Goal: Task Accomplishment & Management: Use online tool/utility

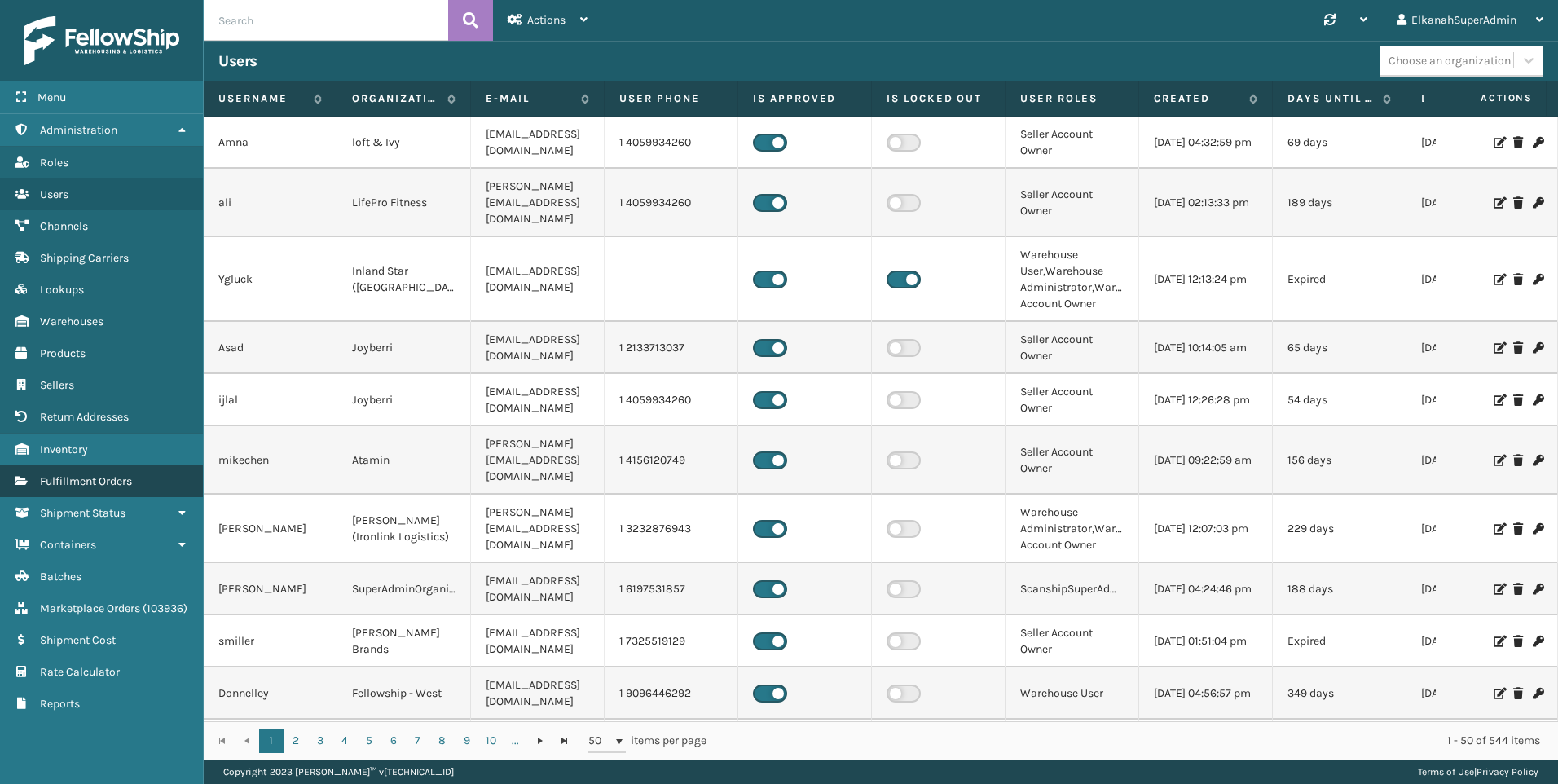
click at [98, 485] on span "Fulfillment Orders" at bounding box center [85, 481] width 92 height 14
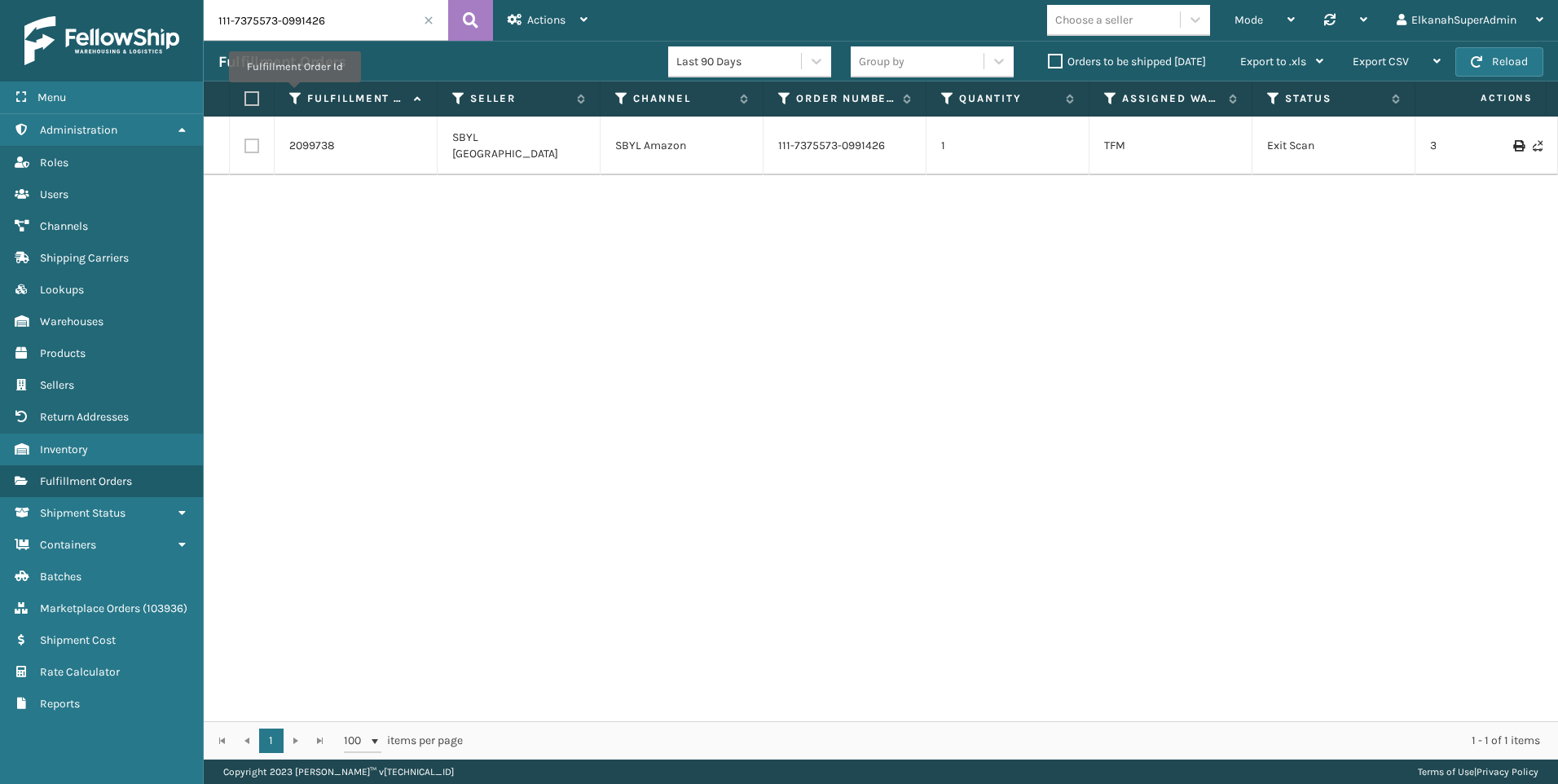
click at [293, 94] on icon at bounding box center [296, 98] width 13 height 15
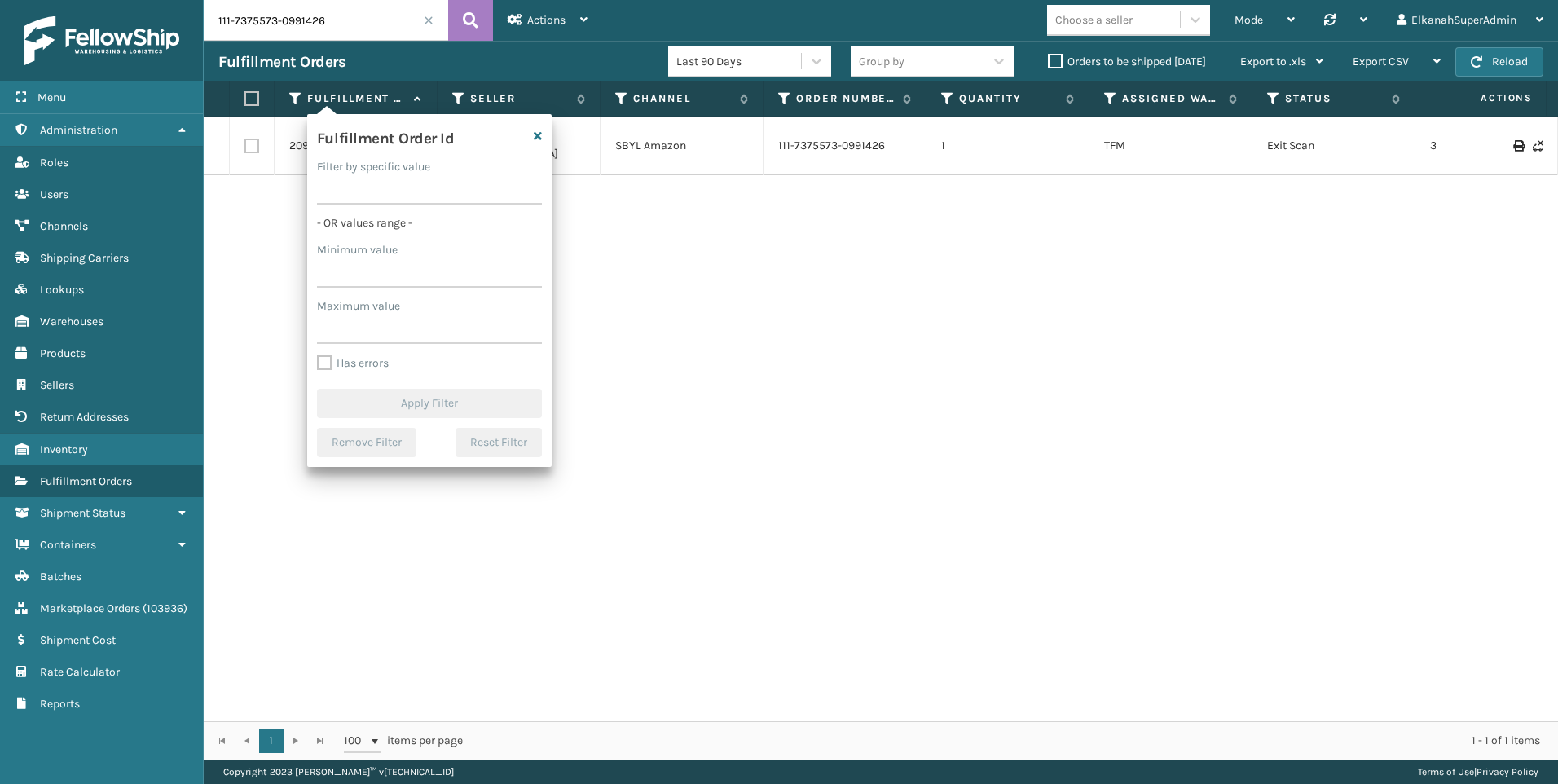
click at [447, 66] on div "Fulfillment Orders" at bounding box center [443, 62] width 450 height 20
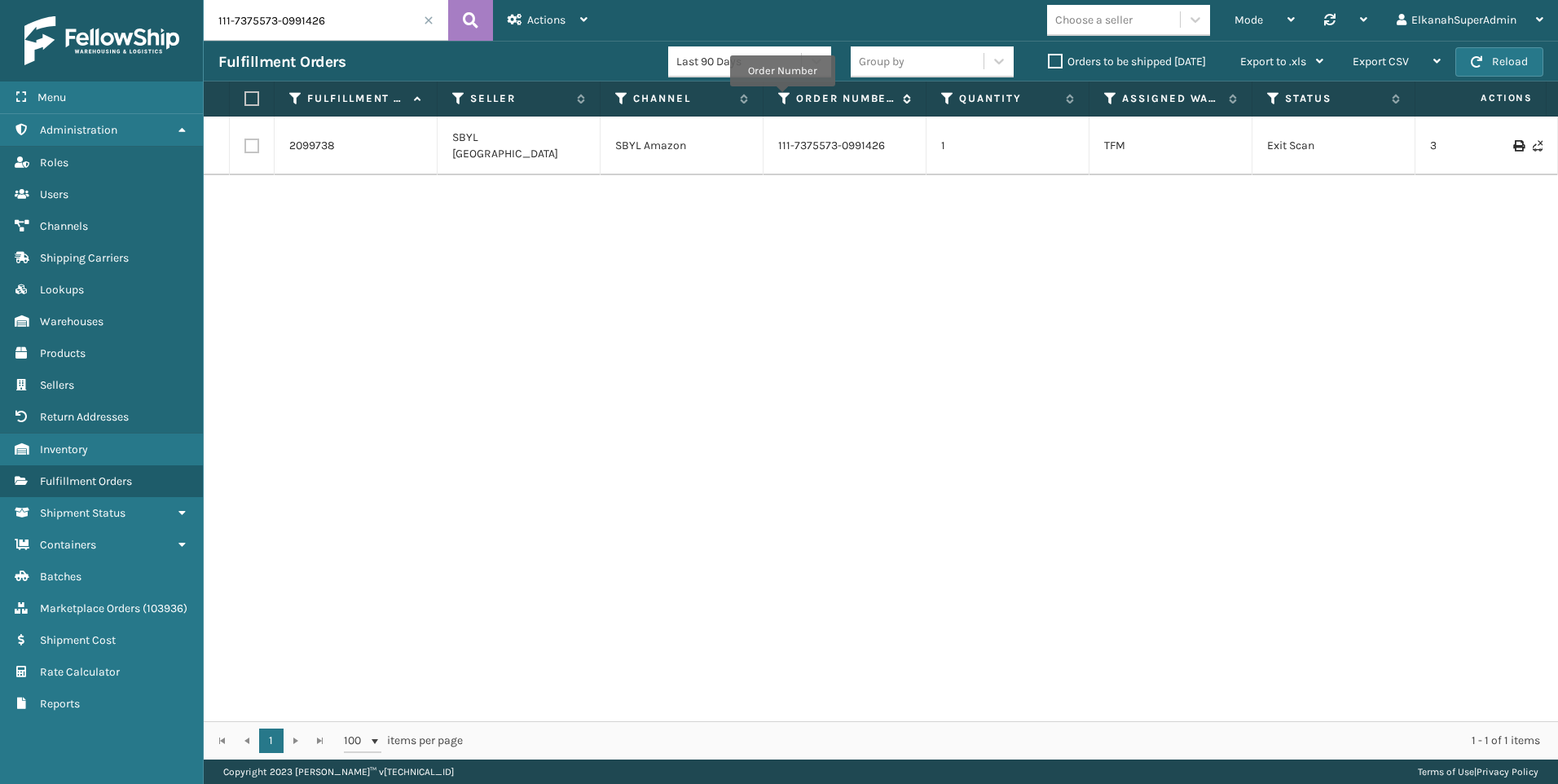
click at [782, 97] on icon at bounding box center [784, 98] width 13 height 15
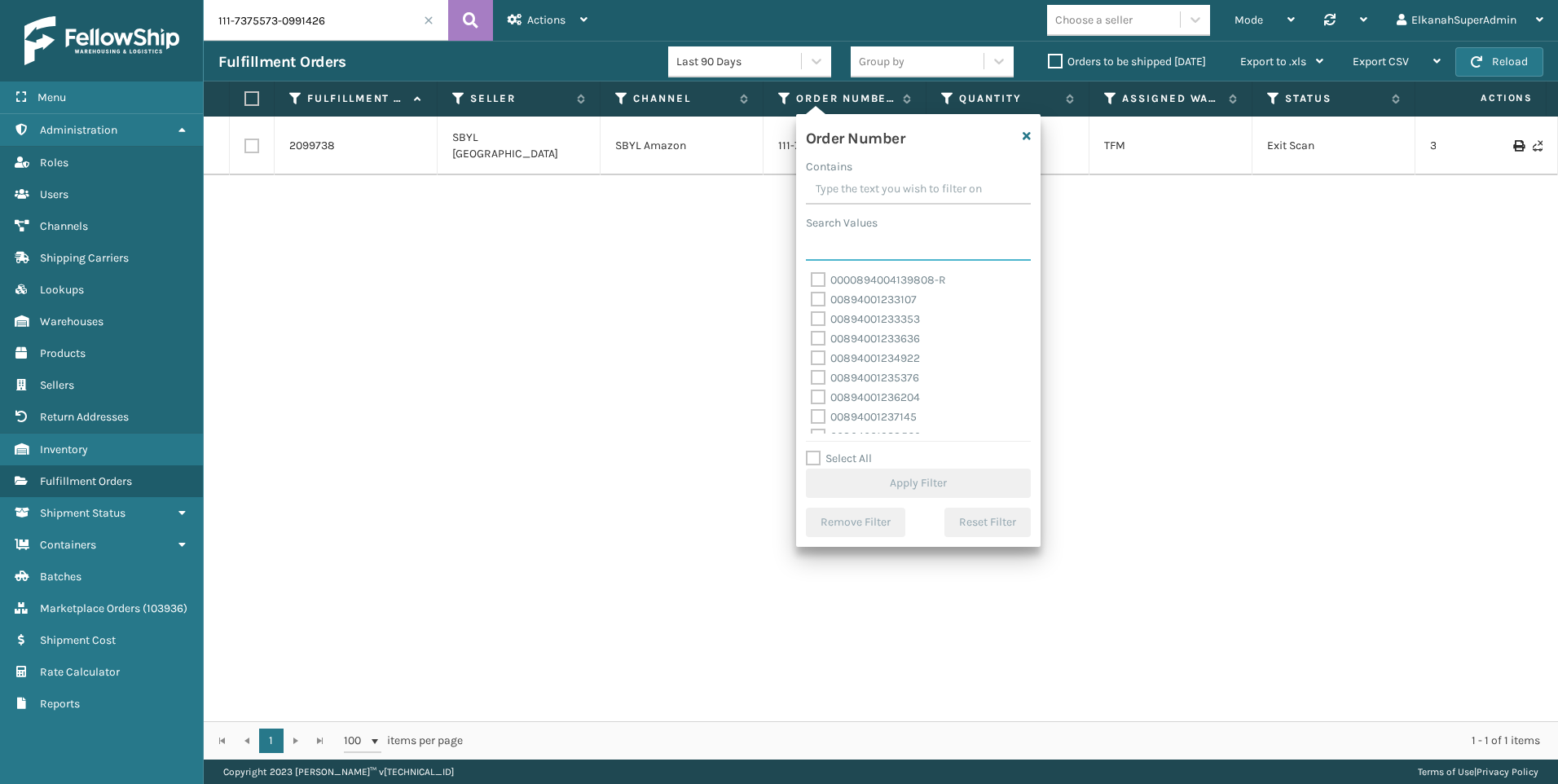
click at [819, 244] on input "Search Values" at bounding box center [918, 246] width 225 height 29
paste input "12049"
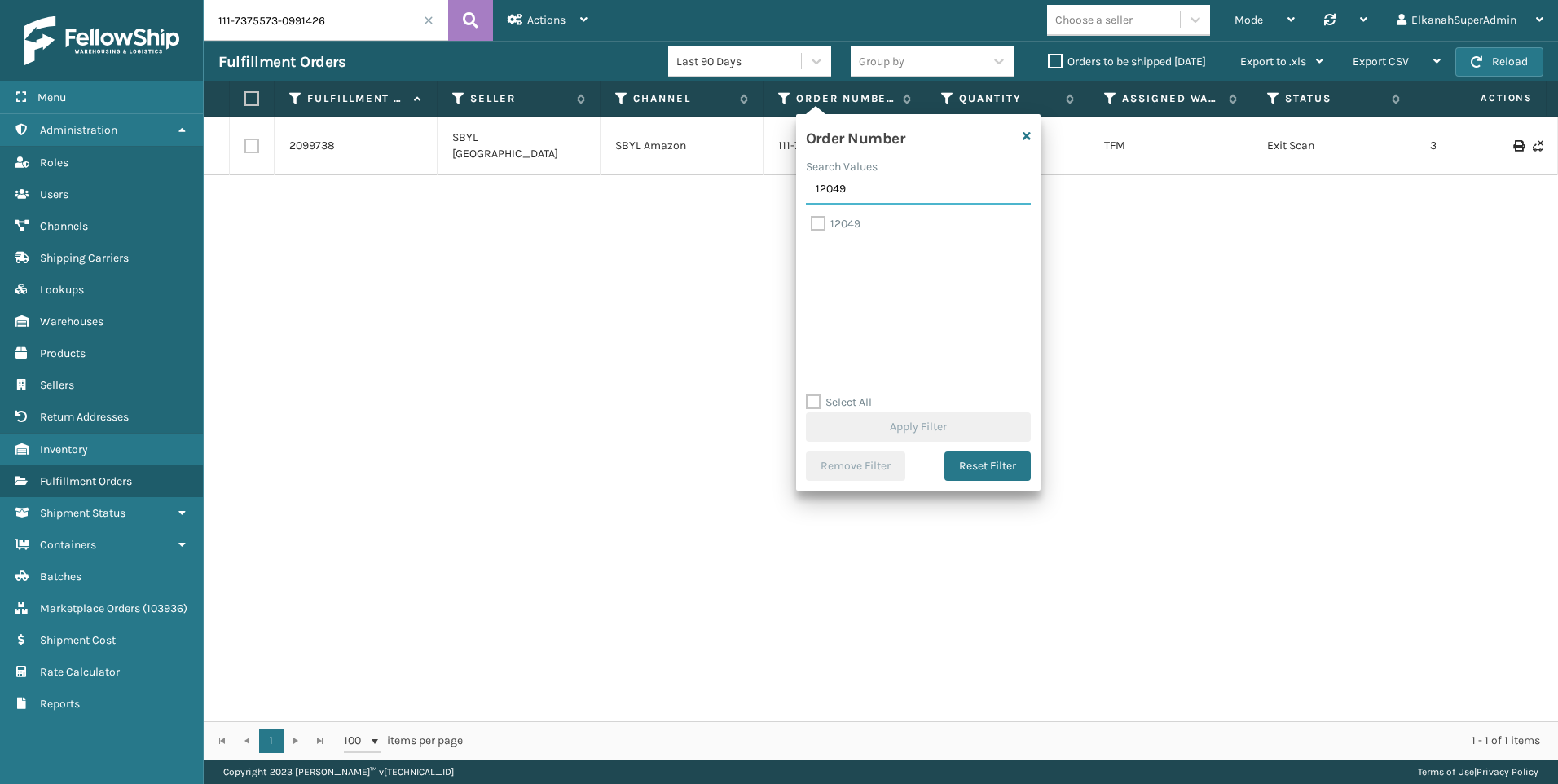
type input "12049"
click at [815, 220] on label "12049" at bounding box center [836, 224] width 50 height 14
click at [812, 220] on input "12049" at bounding box center [811, 220] width 1 height 10
checkbox input "true"
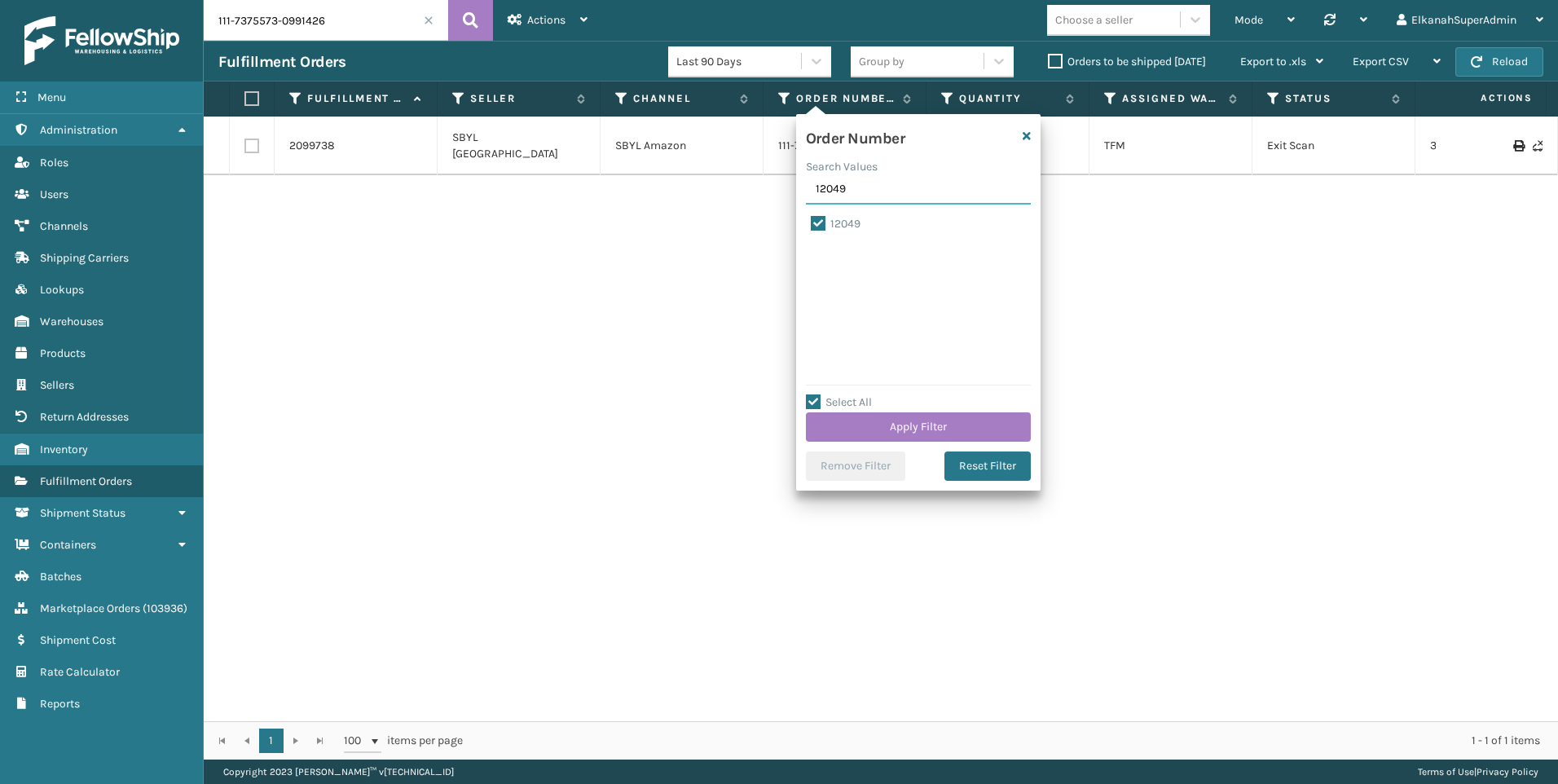
click at [863, 185] on input "12049" at bounding box center [918, 190] width 225 height 29
paste input "12-9971777-6912216"
type input "112-9971777-6912216"
checkbox input "false"
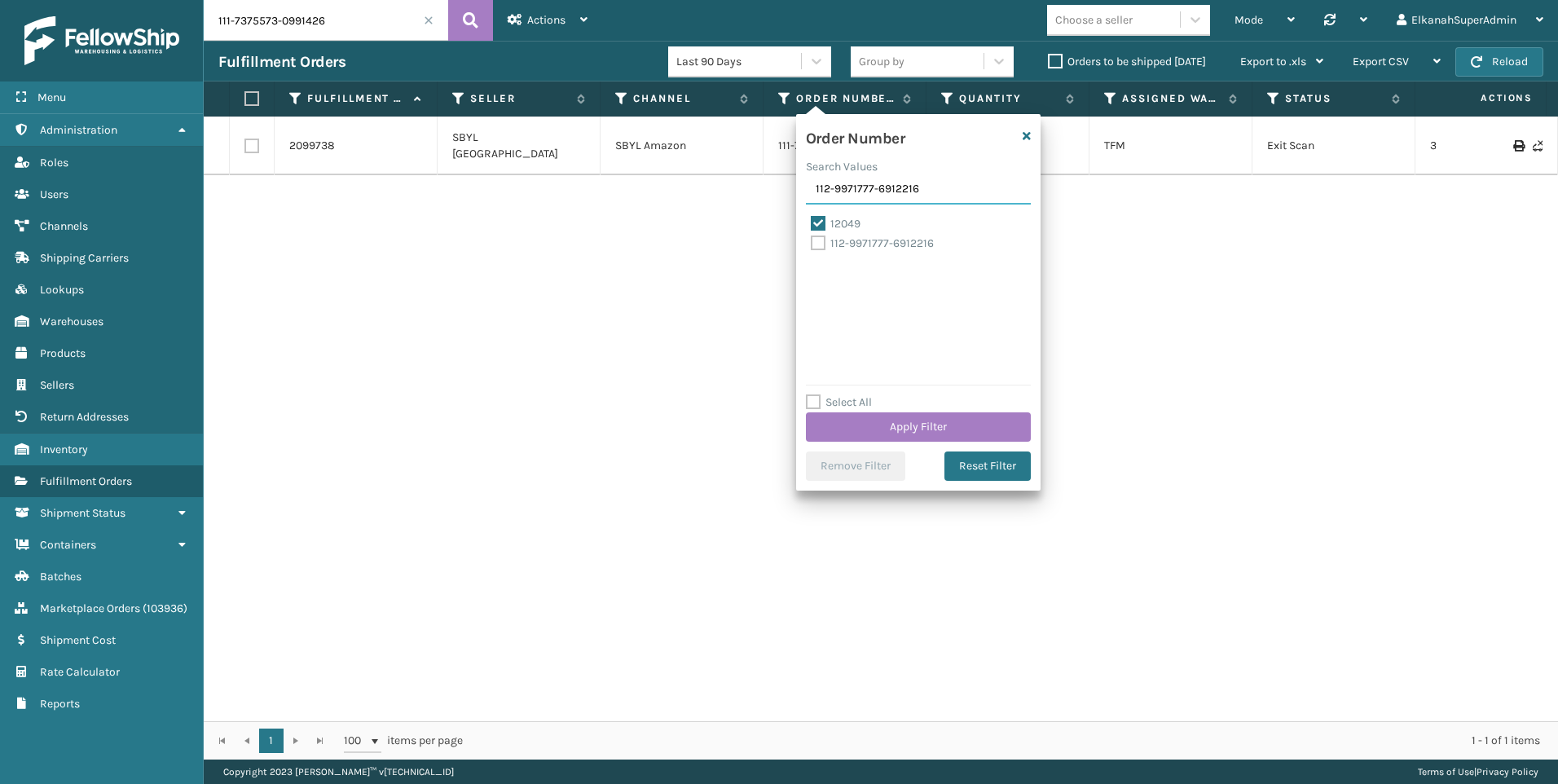
type input "112-9971777-6912216"
click at [821, 244] on label "112-9971777-6912216" at bounding box center [872, 243] width 123 height 14
click at [812, 244] on input "112-9971777-6912216" at bounding box center [811, 239] width 1 height 10
checkbox input "true"
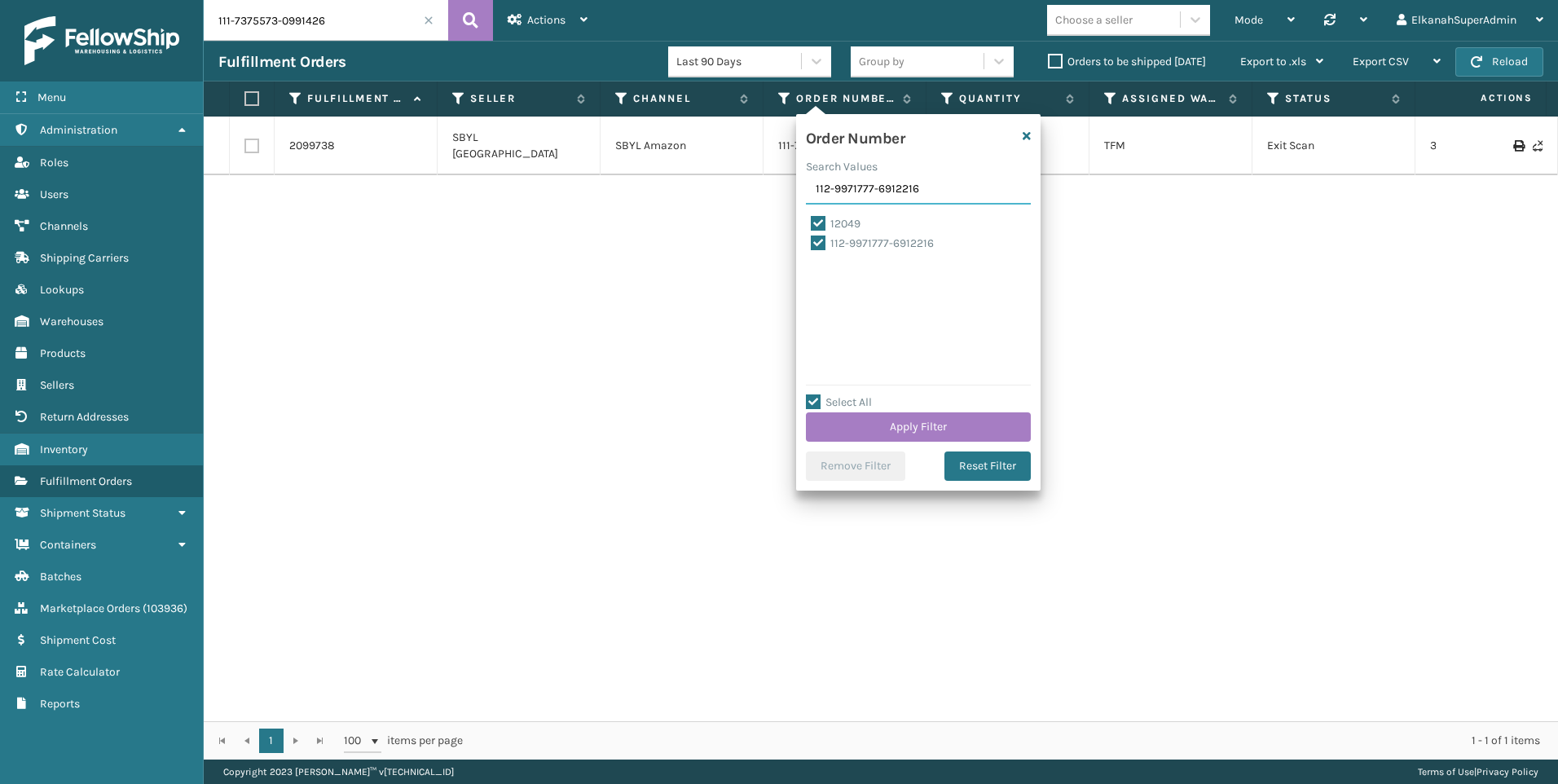
click at [874, 193] on input "112-9971777-6912216" at bounding box center [918, 190] width 225 height 29
paste input "0 111-9628062-6290602"
drag, startPoint x: 957, startPoint y: 191, endPoint x: 739, endPoint y: 194, distance: 218.0
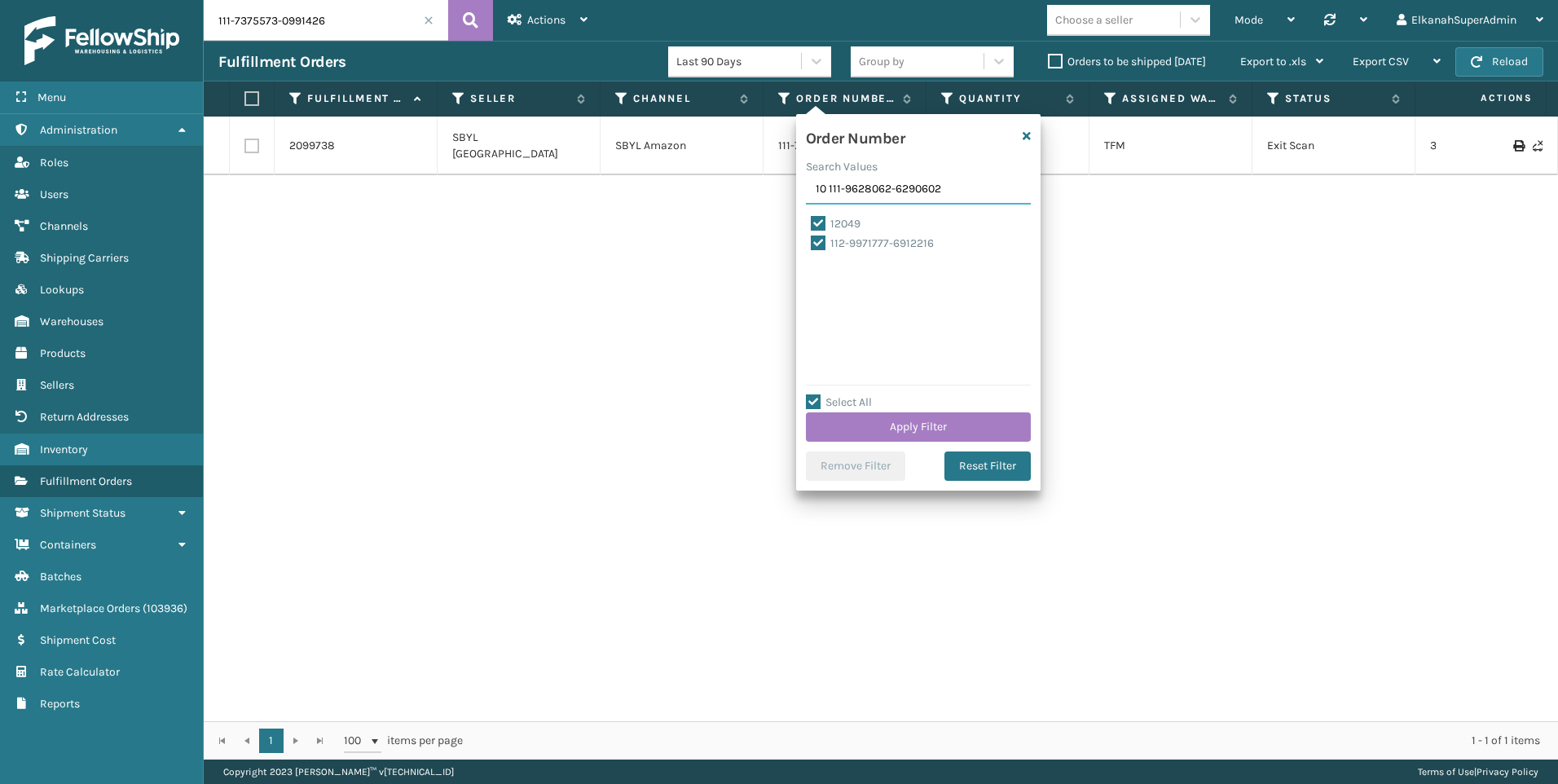
click at [739, 194] on section "Fulfillment Orders Last 90 Days Group by Orders to be shipped [DATE] Export to …" at bounding box center [881, 400] width 1355 height 719
paste input "text"
drag, startPoint x: 829, startPoint y: 187, endPoint x: 801, endPoint y: 192, distance: 28.4
click at [801, 192] on div "Order Number Search Values 10 111-9628062-6290602 12049 112-9971777-6912216 Sel…" at bounding box center [919, 302] width 245 height 376
type input "111-9628062-6290602"
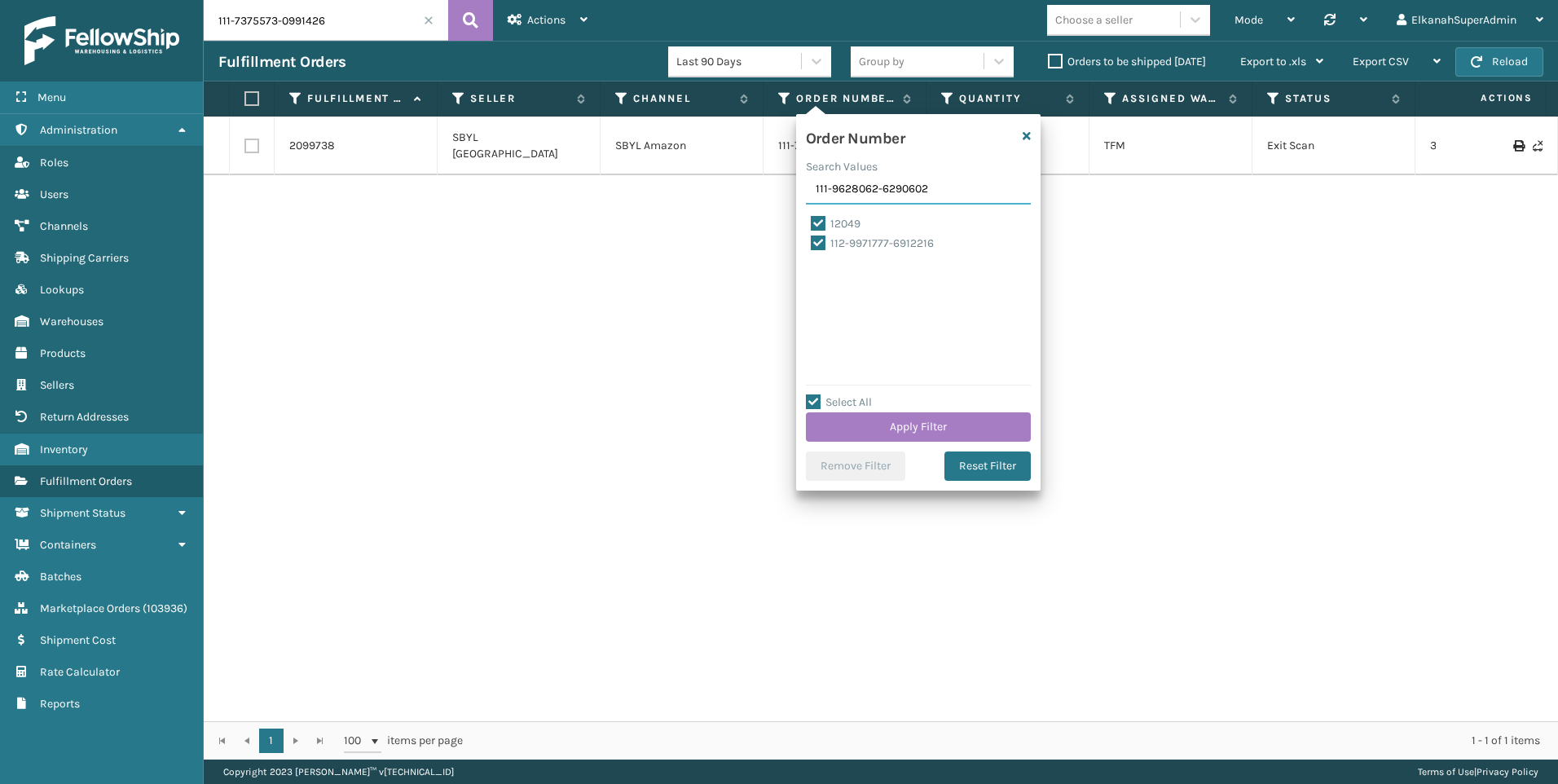
checkbox input "false"
click at [907, 189] on input "111-9628062-6290602" at bounding box center [918, 190] width 225 height 29
type input "111-9628062-6290602"
click at [820, 261] on label "111-9628062-6290602" at bounding box center [876, 263] width 132 height 14
click at [812, 261] on input "111-9628062-6290602" at bounding box center [811, 258] width 1 height 10
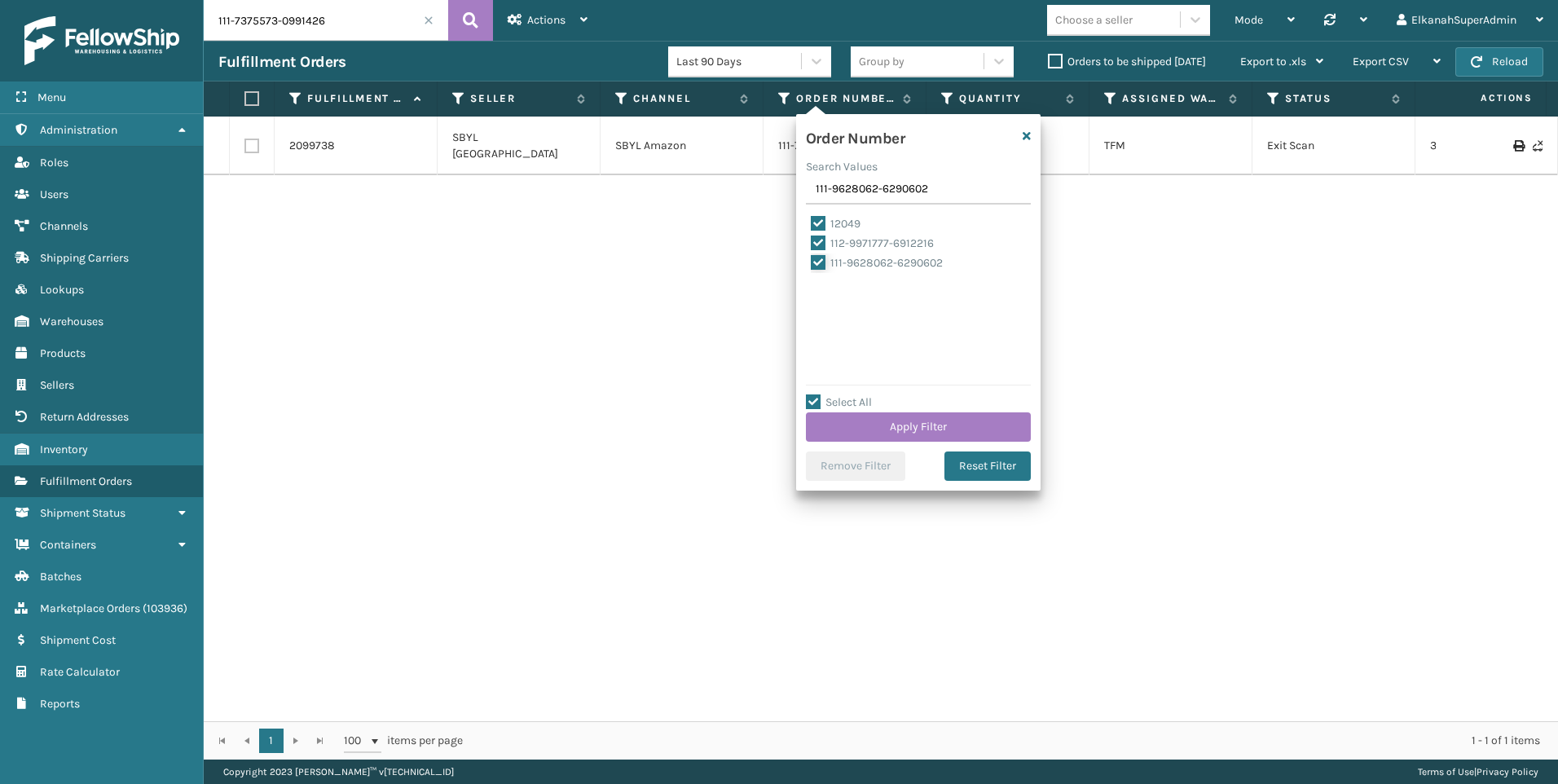
checkbox input "true"
drag, startPoint x: 944, startPoint y: 188, endPoint x: 776, endPoint y: 188, distance: 168.0
click at [776, 188] on section "Fulfillment Orders Last 90 Days Group by Orders to be shipped [DATE] Export to …" at bounding box center [881, 400] width 1355 height 719
type input "12046"
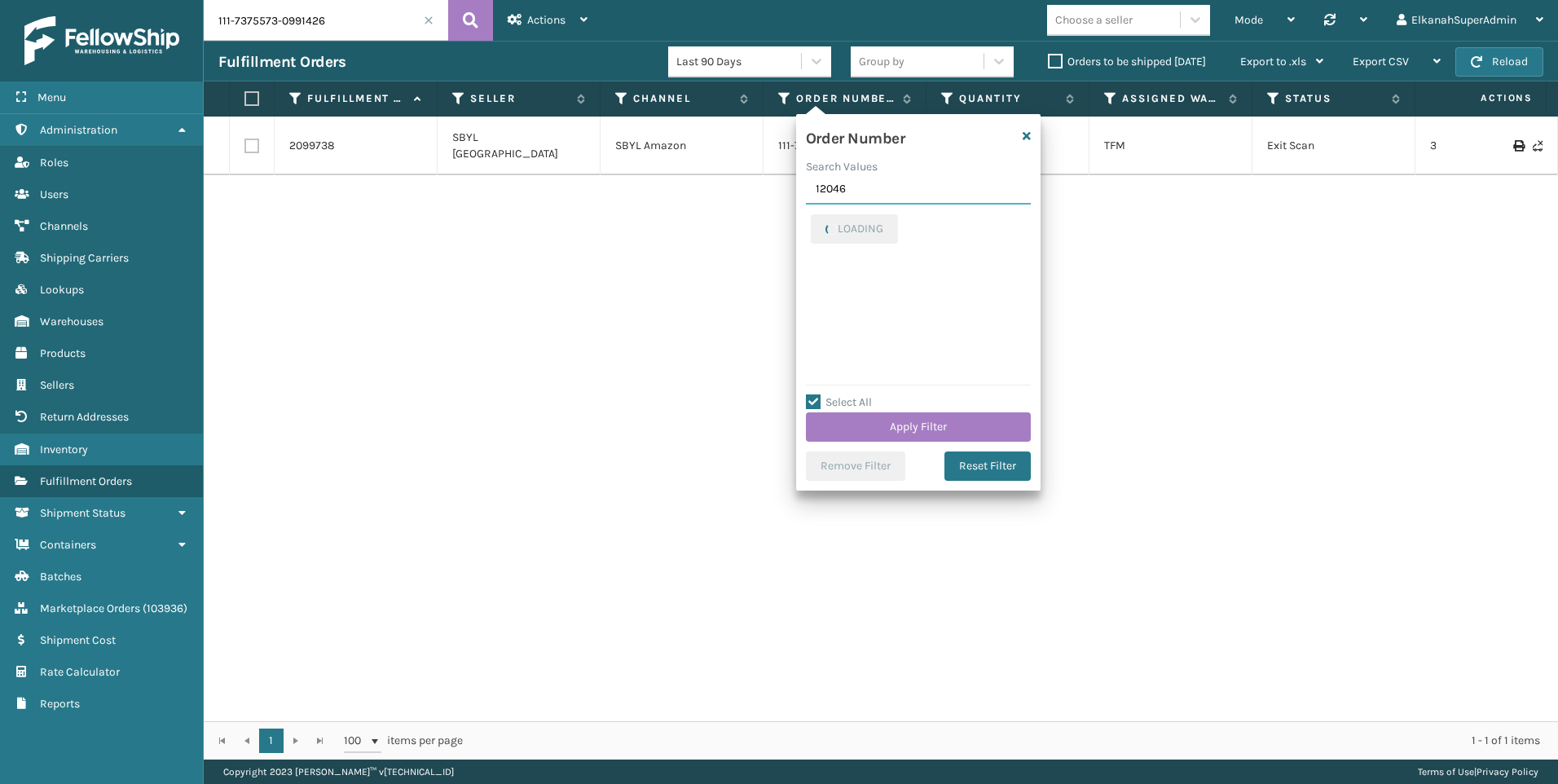
checkbox input "false"
type input "12046"
click at [818, 297] on label "12046" at bounding box center [836, 302] width 50 height 14
click at [812, 297] on input "12046" at bounding box center [811, 298] width 1 height 10
checkbox input "true"
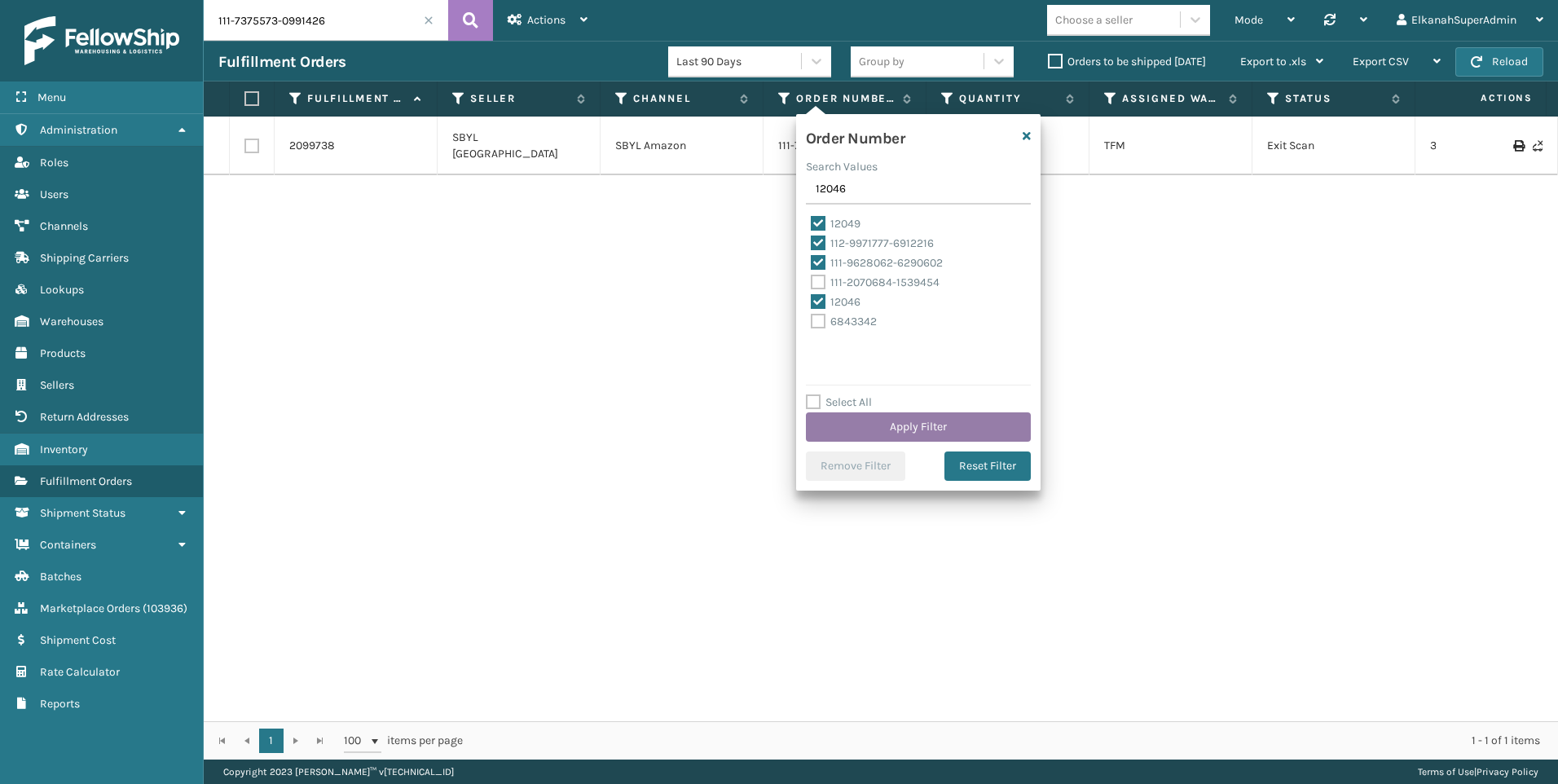
click at [938, 420] on button "Apply Filter" at bounding box center [918, 427] width 225 height 29
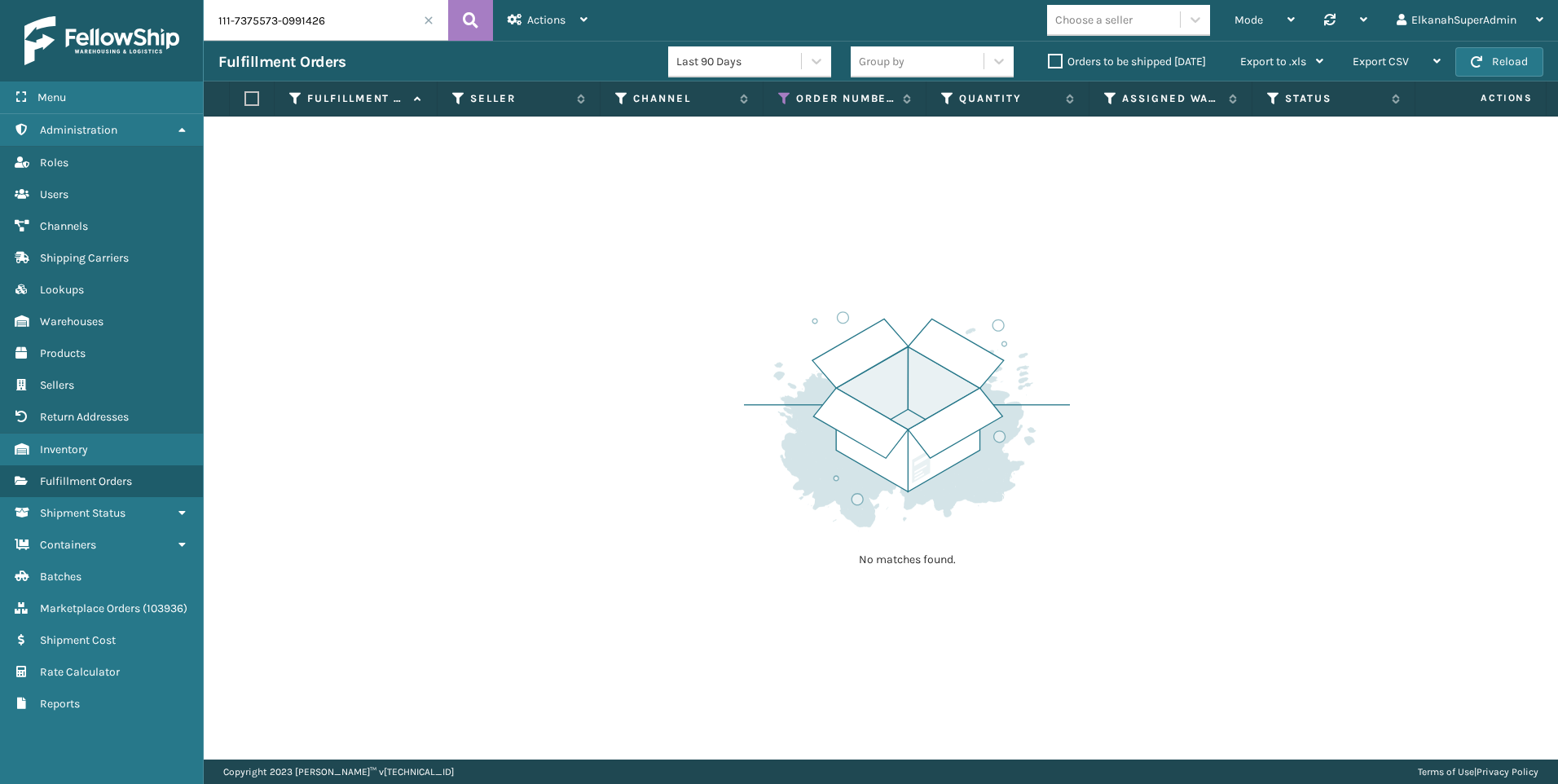
click at [427, 18] on span at bounding box center [428, 20] width 9 height 9
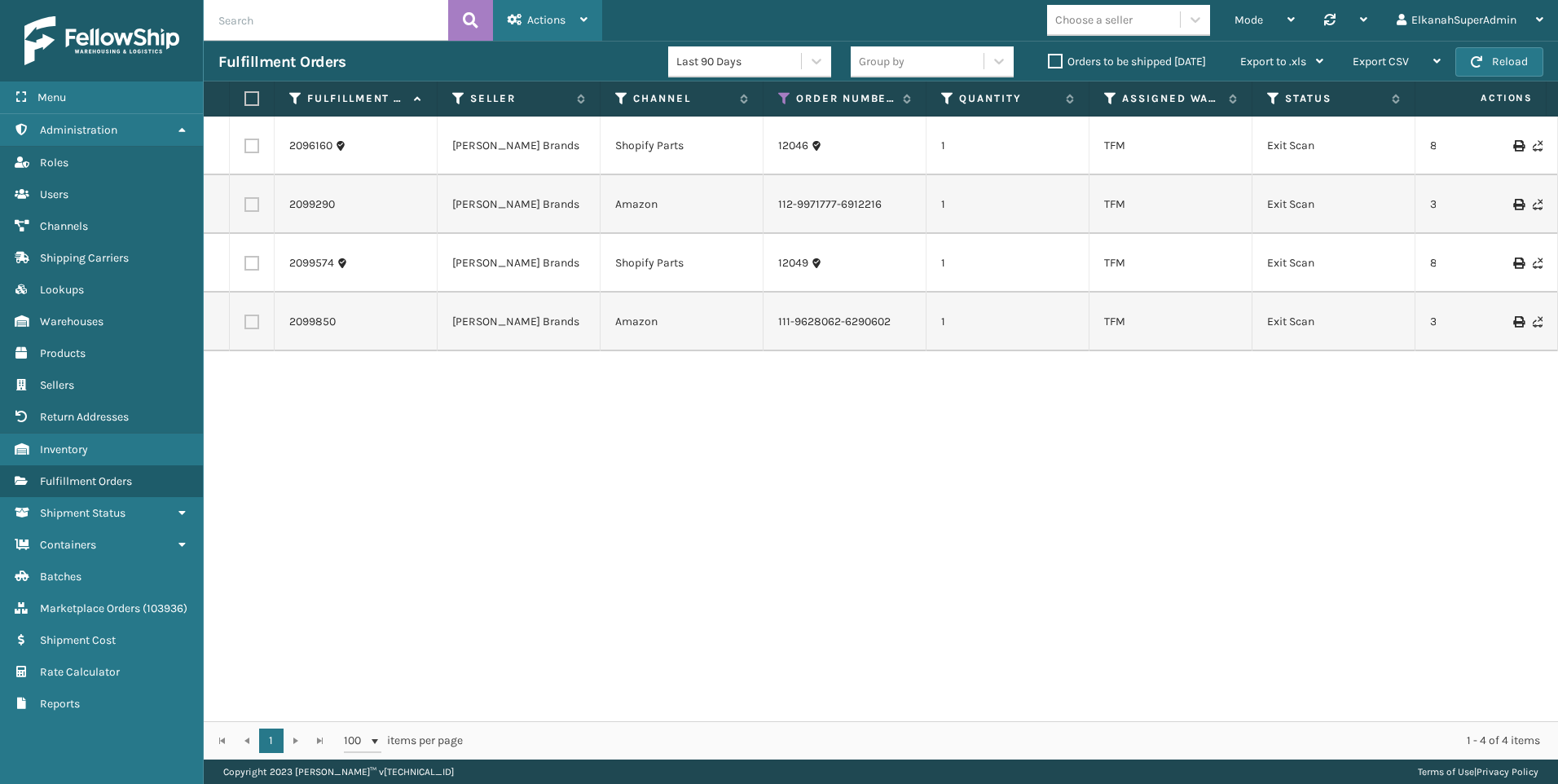
click at [552, 16] on span "Actions" at bounding box center [546, 20] width 38 height 14
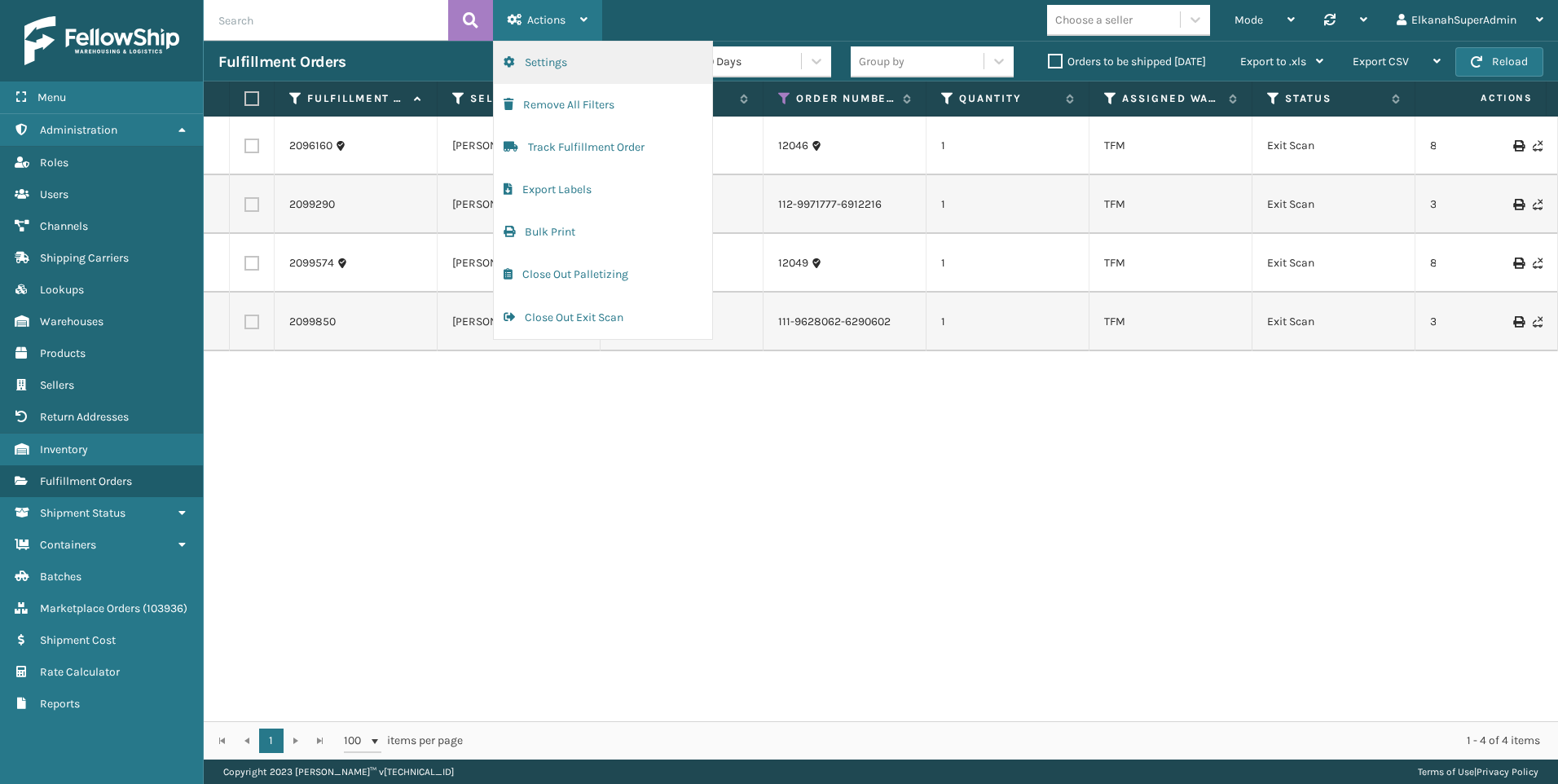
click at [552, 56] on button "Settings" at bounding box center [602, 62] width 218 height 42
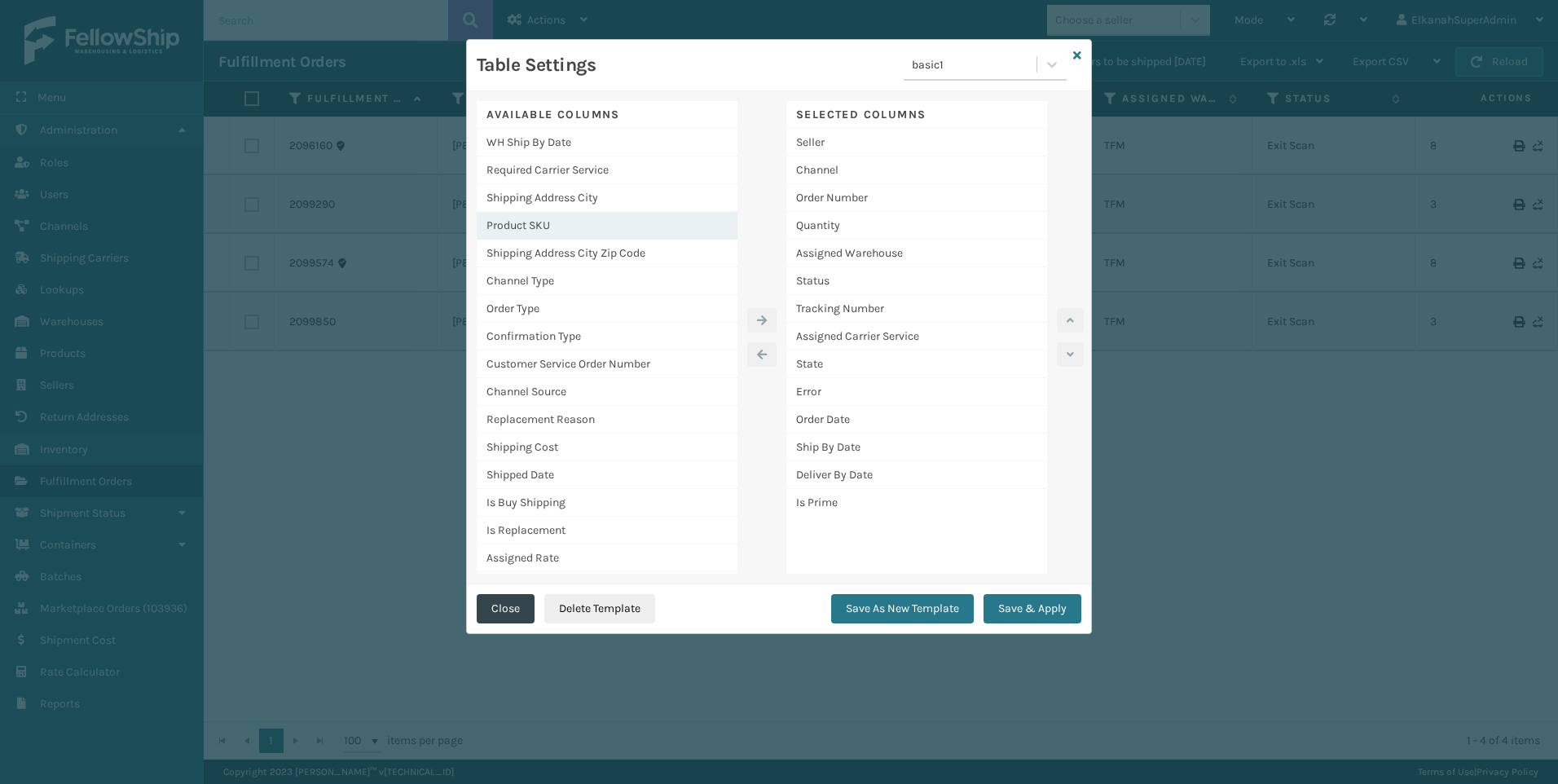
click at [532, 218] on div "Product SKU" at bounding box center [607, 226] width 261 height 28
click at [760, 314] on icon "button" at bounding box center [762, 320] width 9 height 11
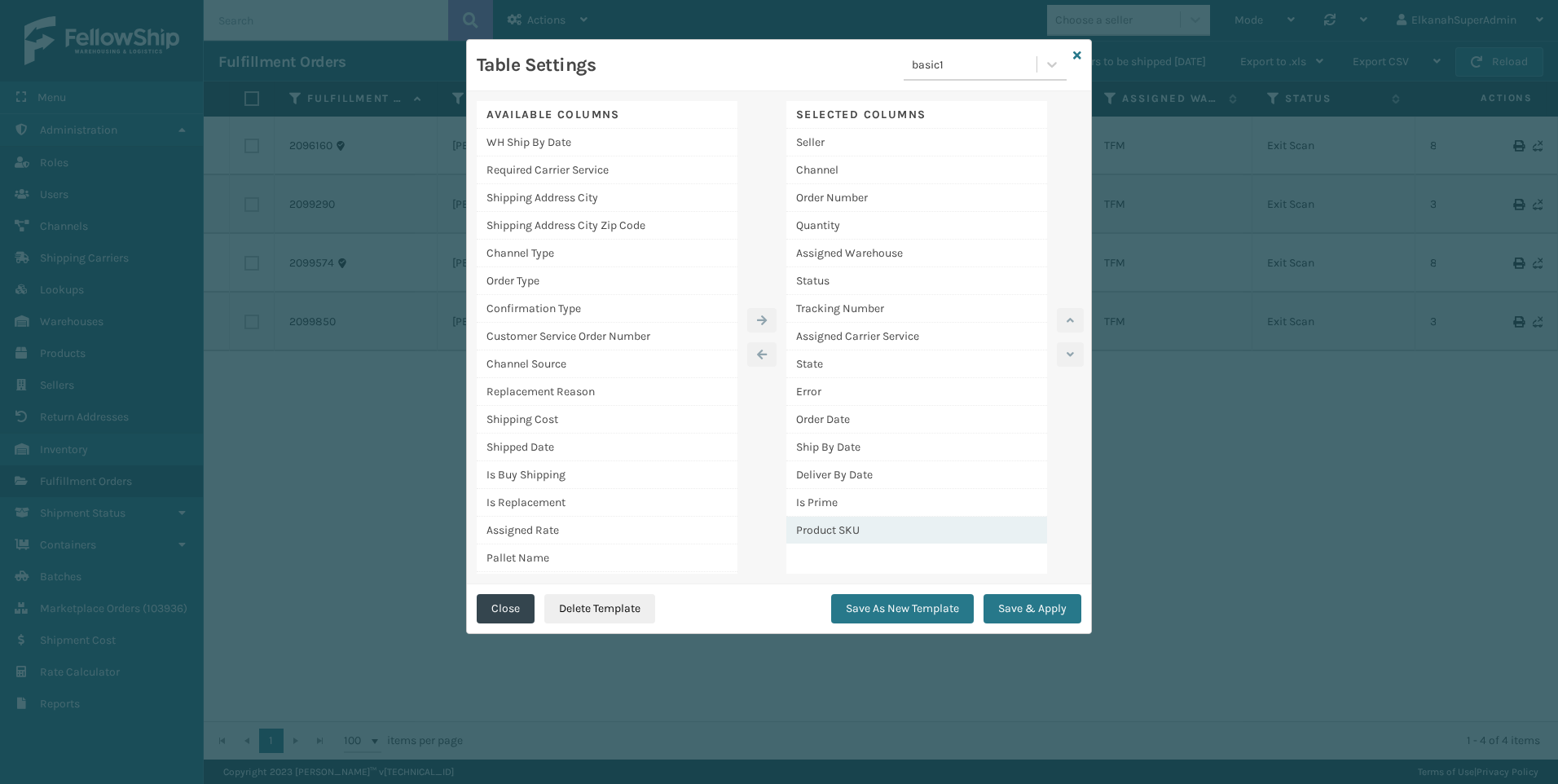
click at [878, 529] on div "Product SKU" at bounding box center [917, 530] width 261 height 27
click at [1065, 323] on button "button" at bounding box center [1070, 320] width 27 height 24
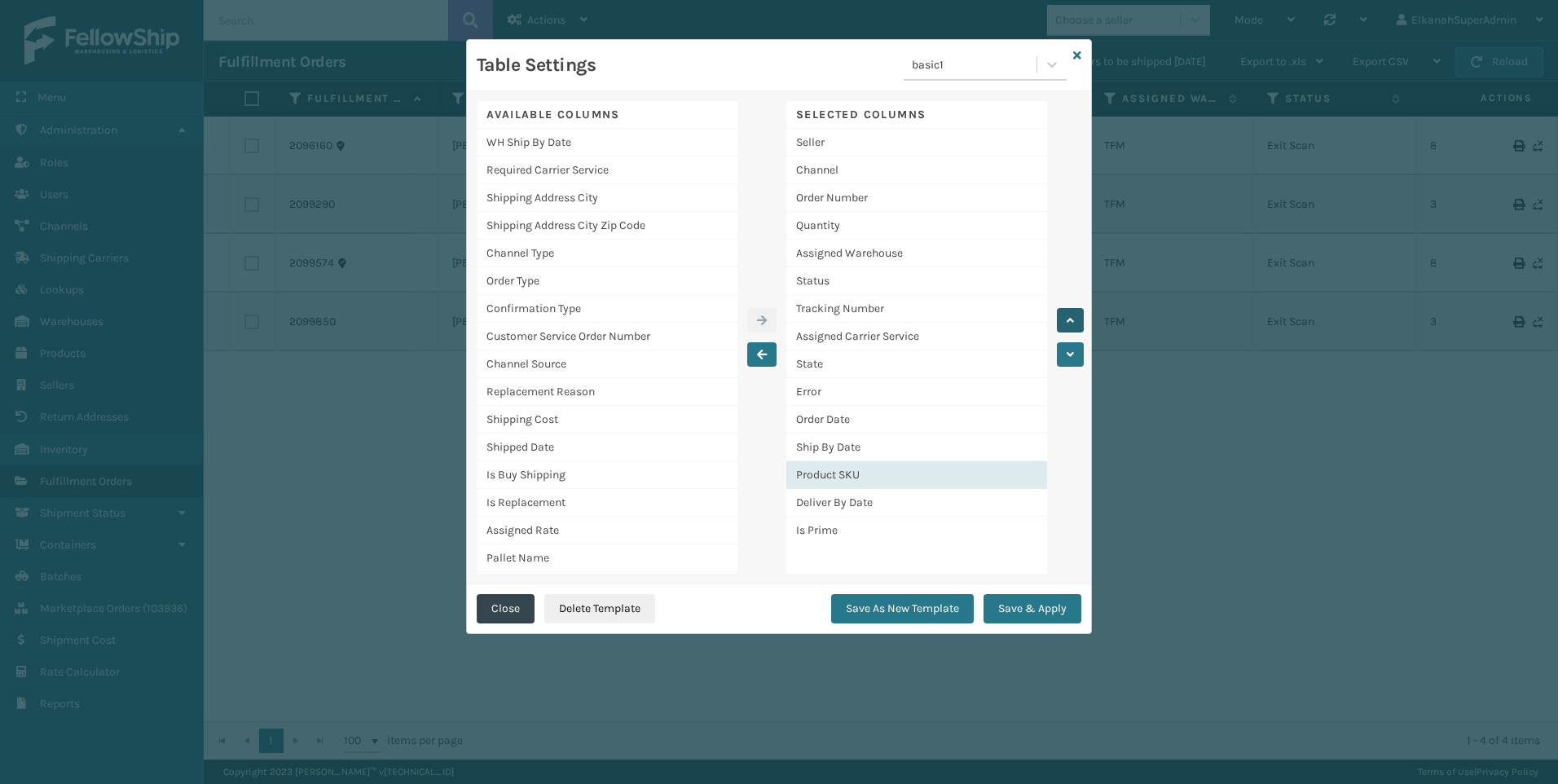
click at [1065, 323] on button "button" at bounding box center [1070, 320] width 27 height 24
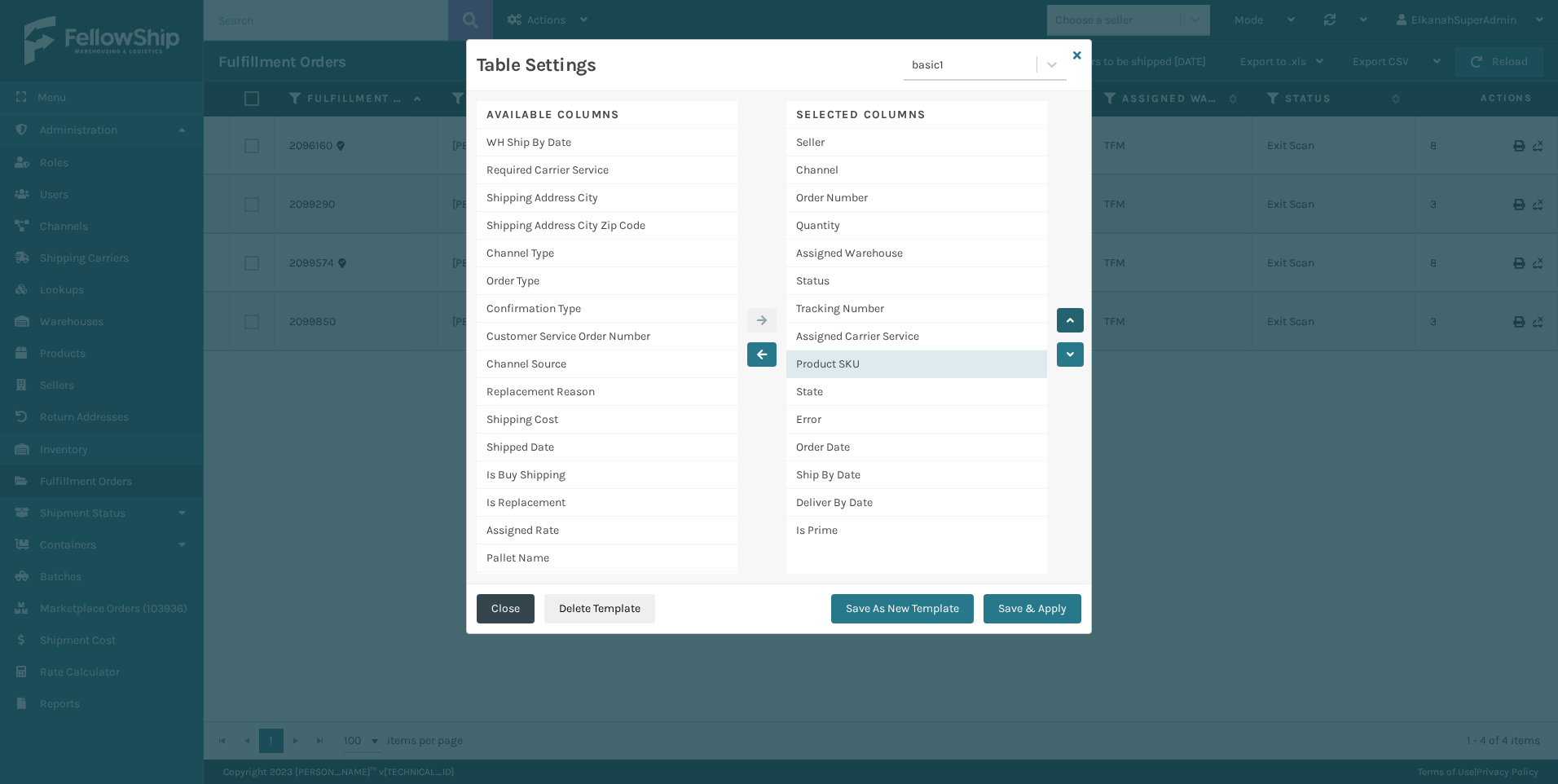
click at [1065, 323] on button "button" at bounding box center [1070, 320] width 27 height 24
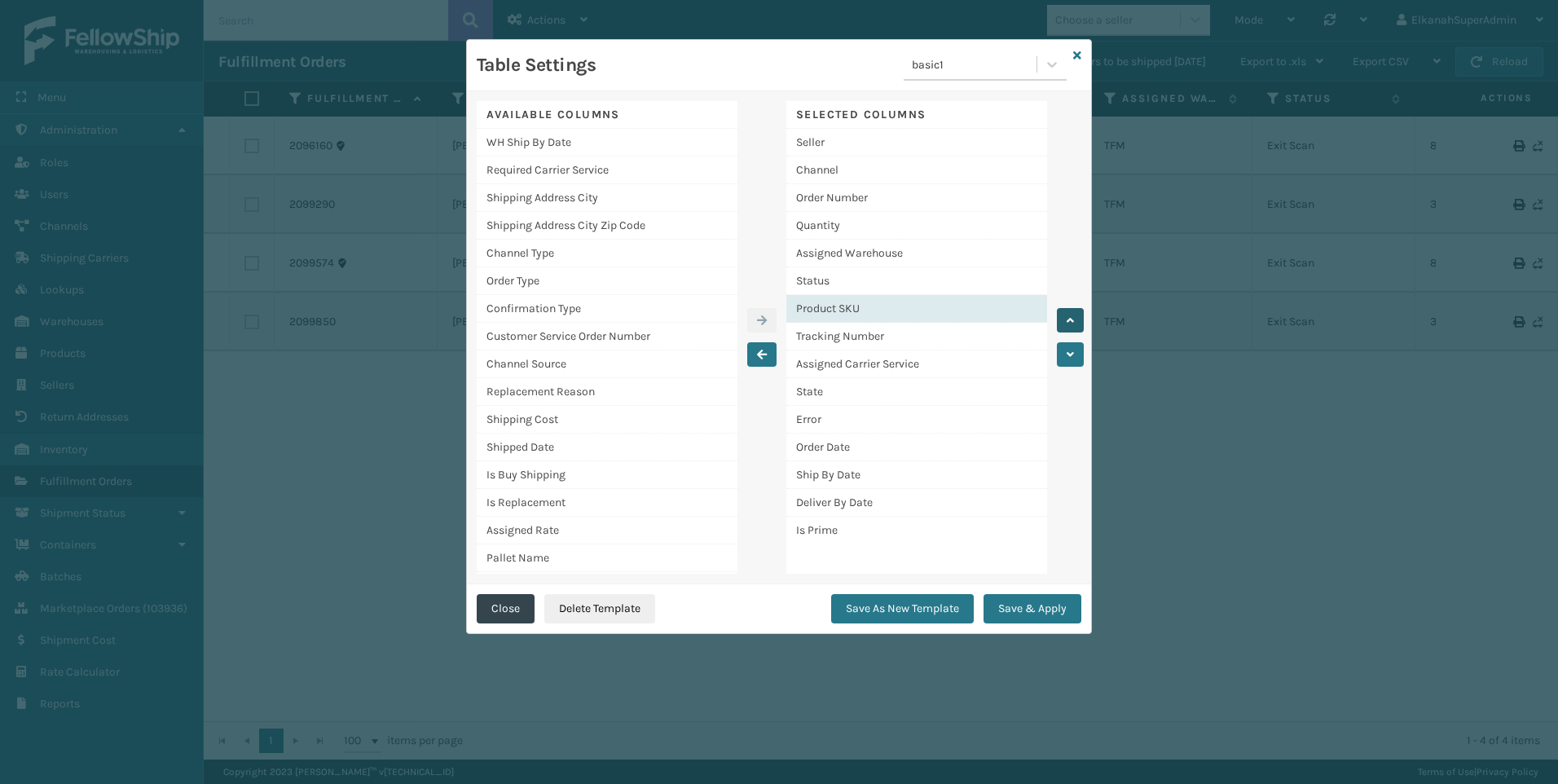
click at [1065, 323] on button "button" at bounding box center [1070, 320] width 27 height 24
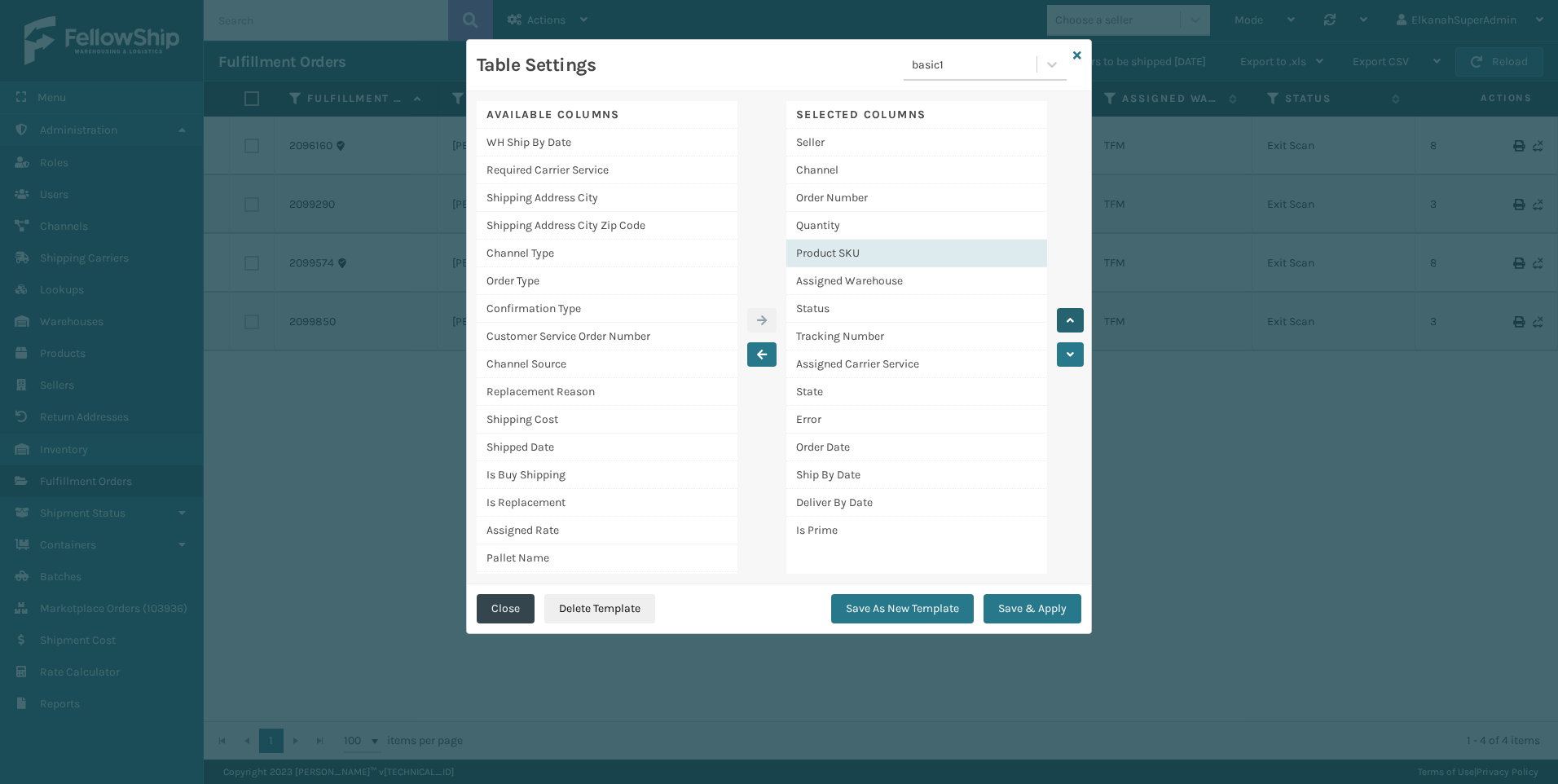
click at [1065, 323] on button "button" at bounding box center [1070, 320] width 27 height 24
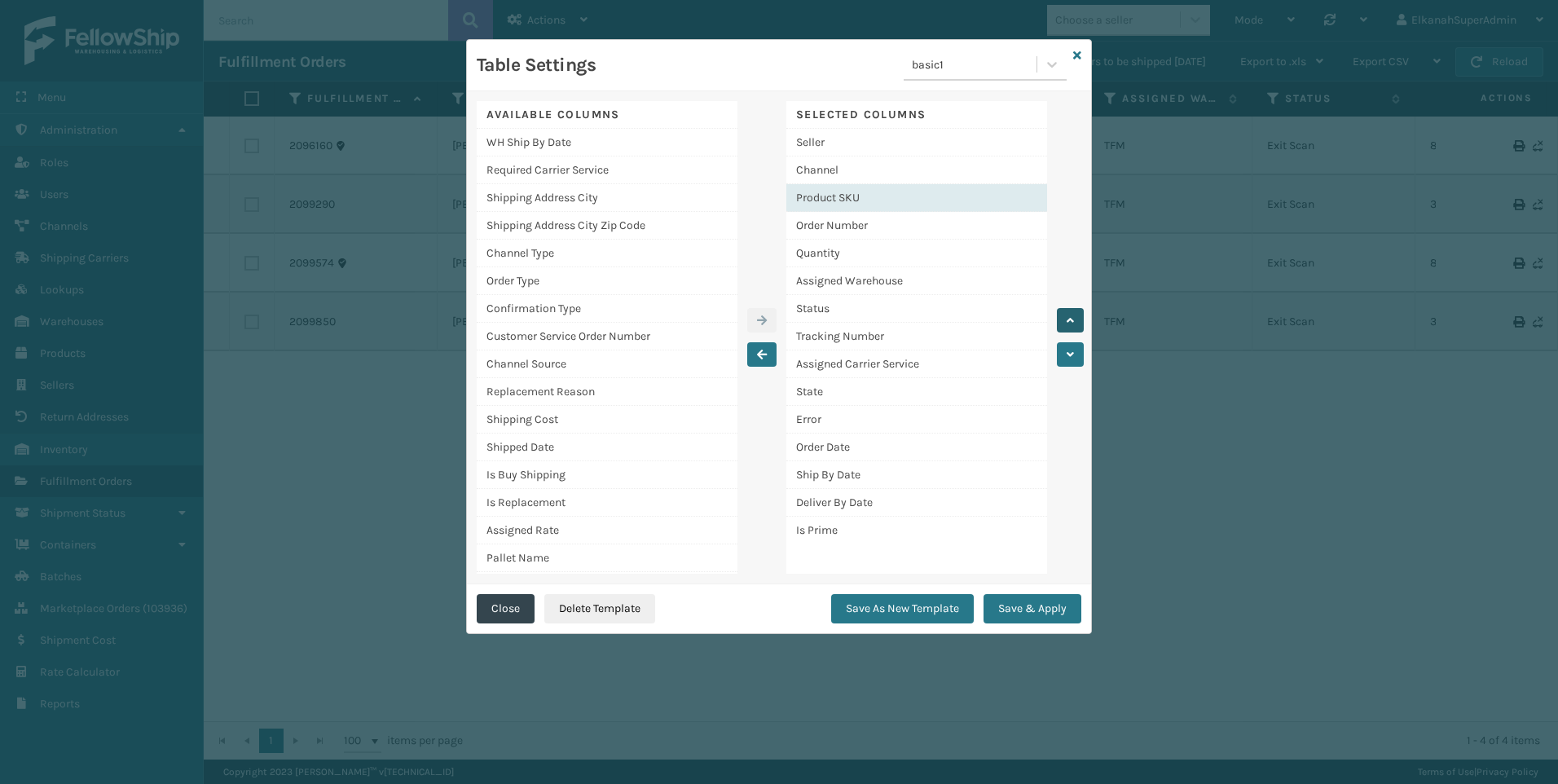
click at [1065, 323] on button "button" at bounding box center [1070, 320] width 27 height 24
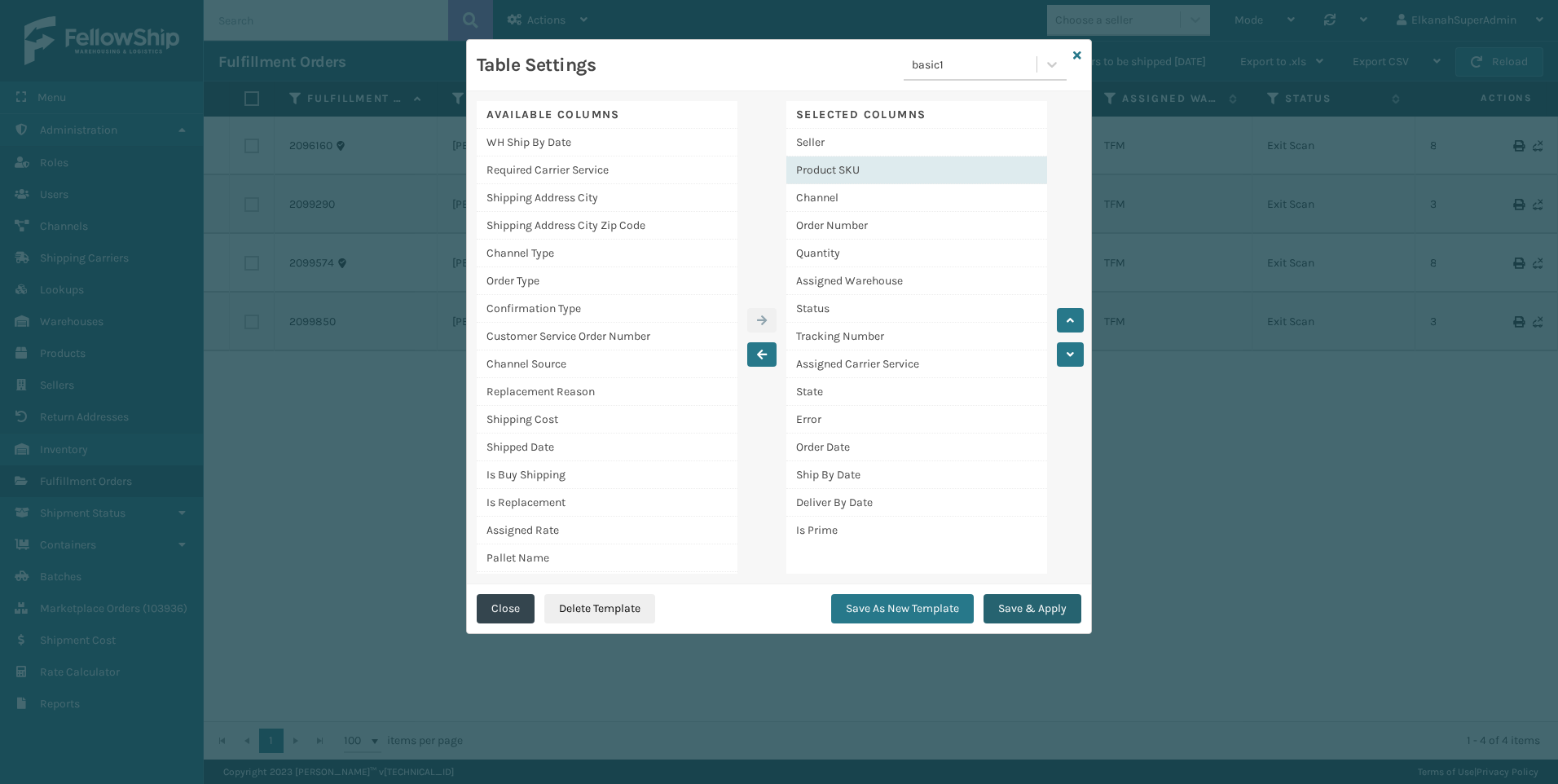
click at [1013, 608] on button "Save & Apply" at bounding box center [1032, 608] width 97 height 29
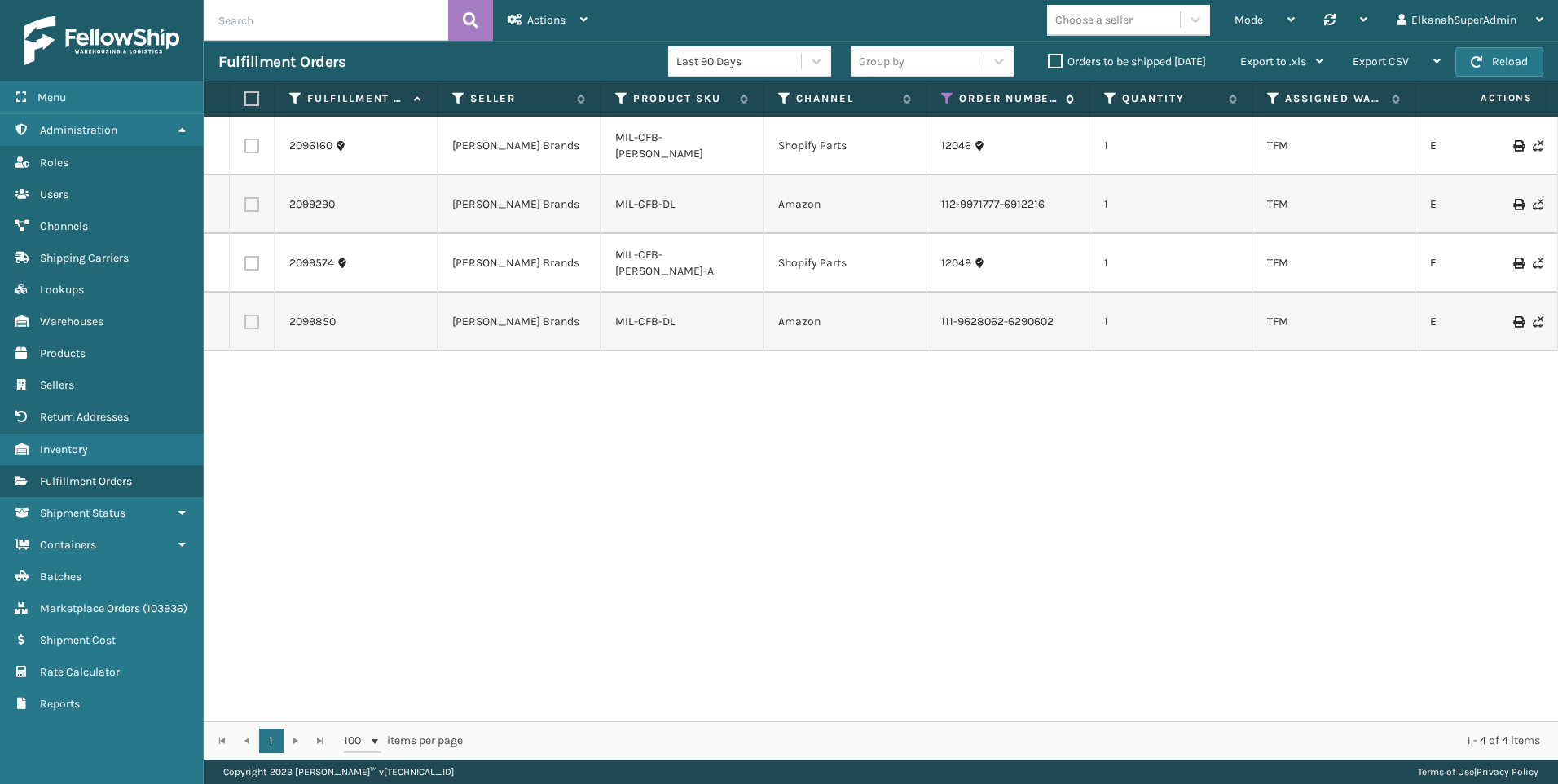
click at [949, 95] on icon at bounding box center [947, 98] width 13 height 15
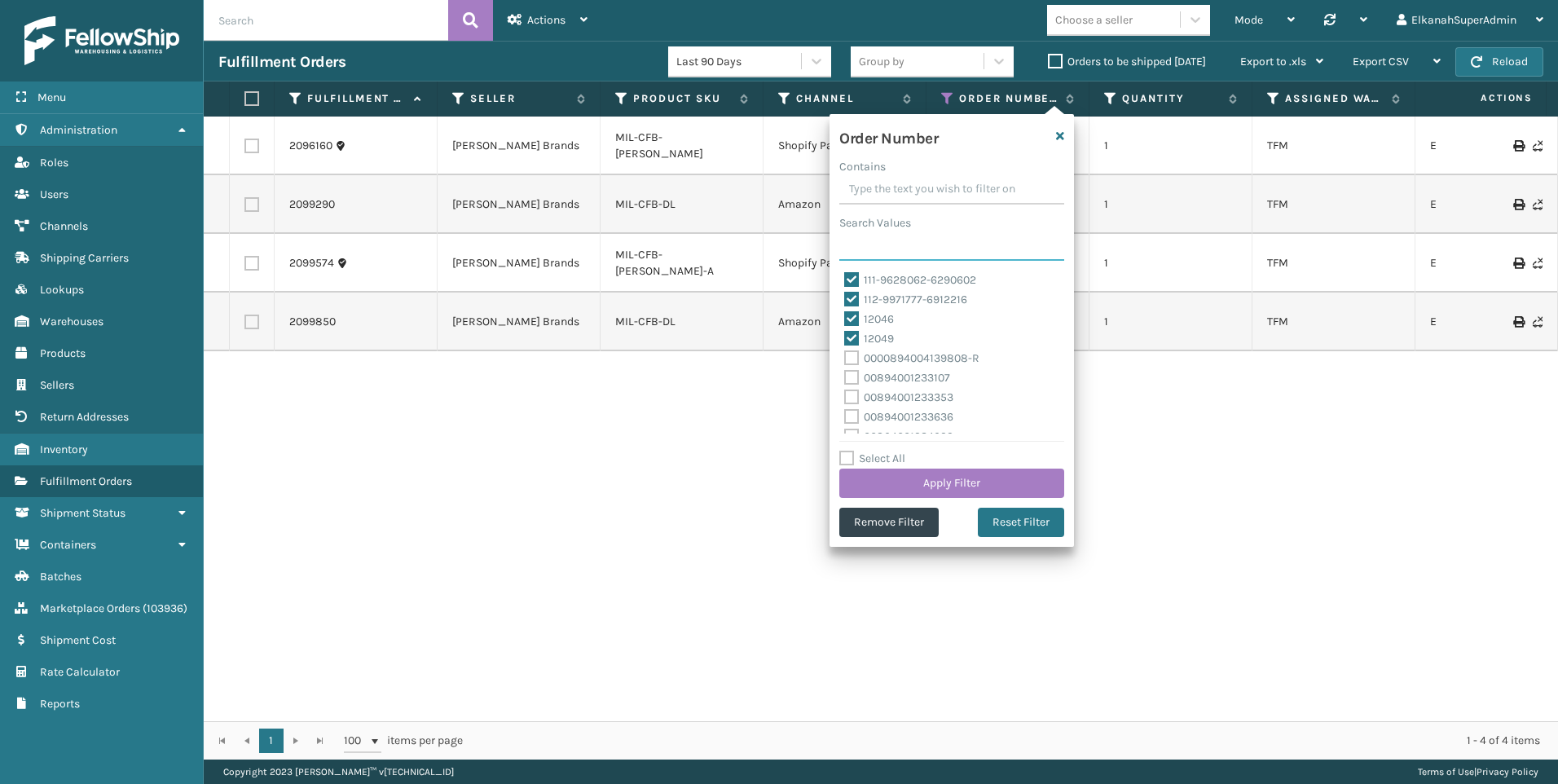
click at [853, 248] on input "Search Values" at bounding box center [951, 246] width 225 height 29
paste input "111-4786559-2356232"
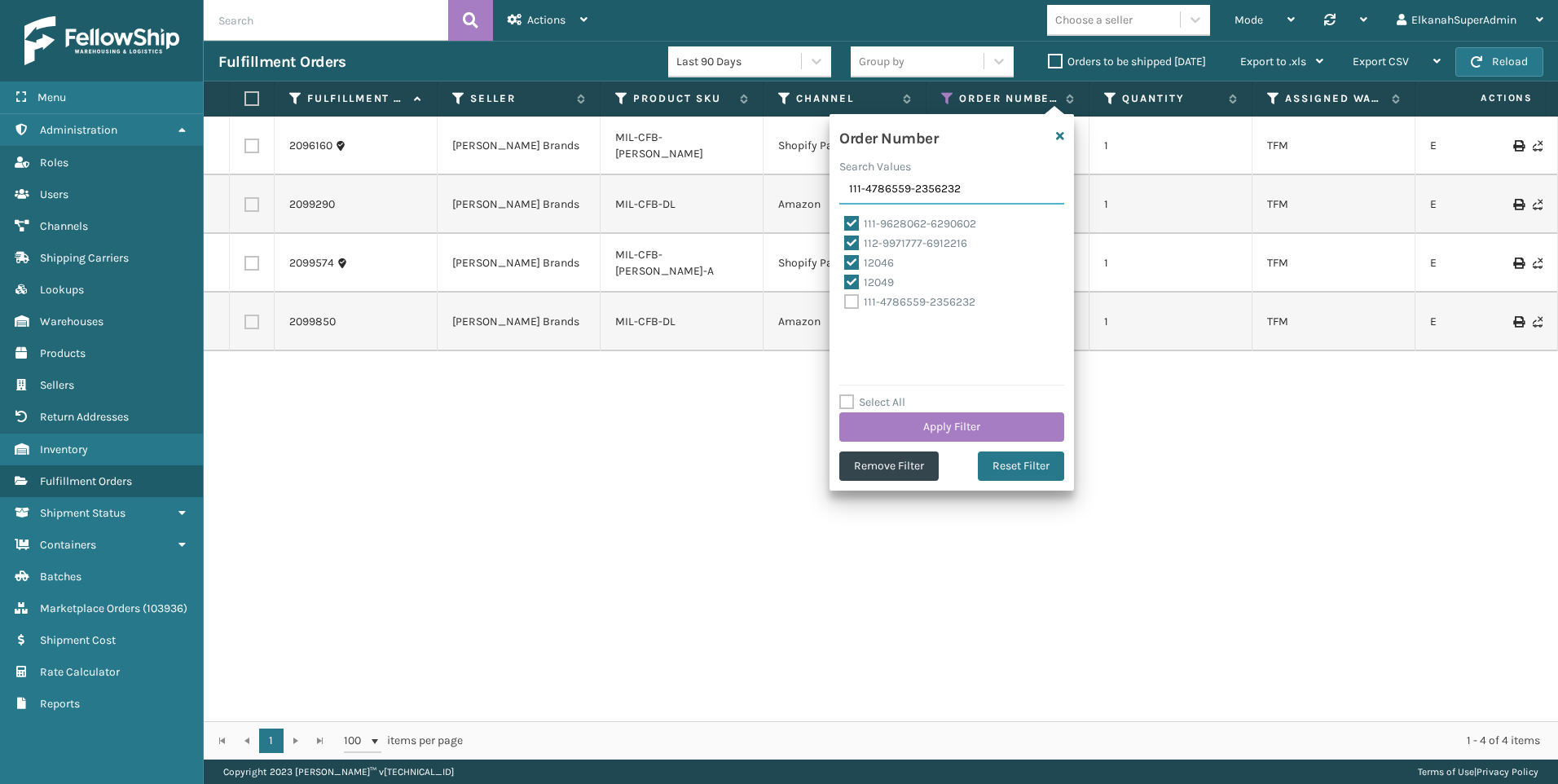
type input "111-4786559-2356232"
click at [857, 308] on label "111-4786559-2356232" at bounding box center [910, 302] width 131 height 14
click at [845, 303] on input "111-4786559-2356232" at bounding box center [844, 298] width 1 height 10
checkbox input "true"
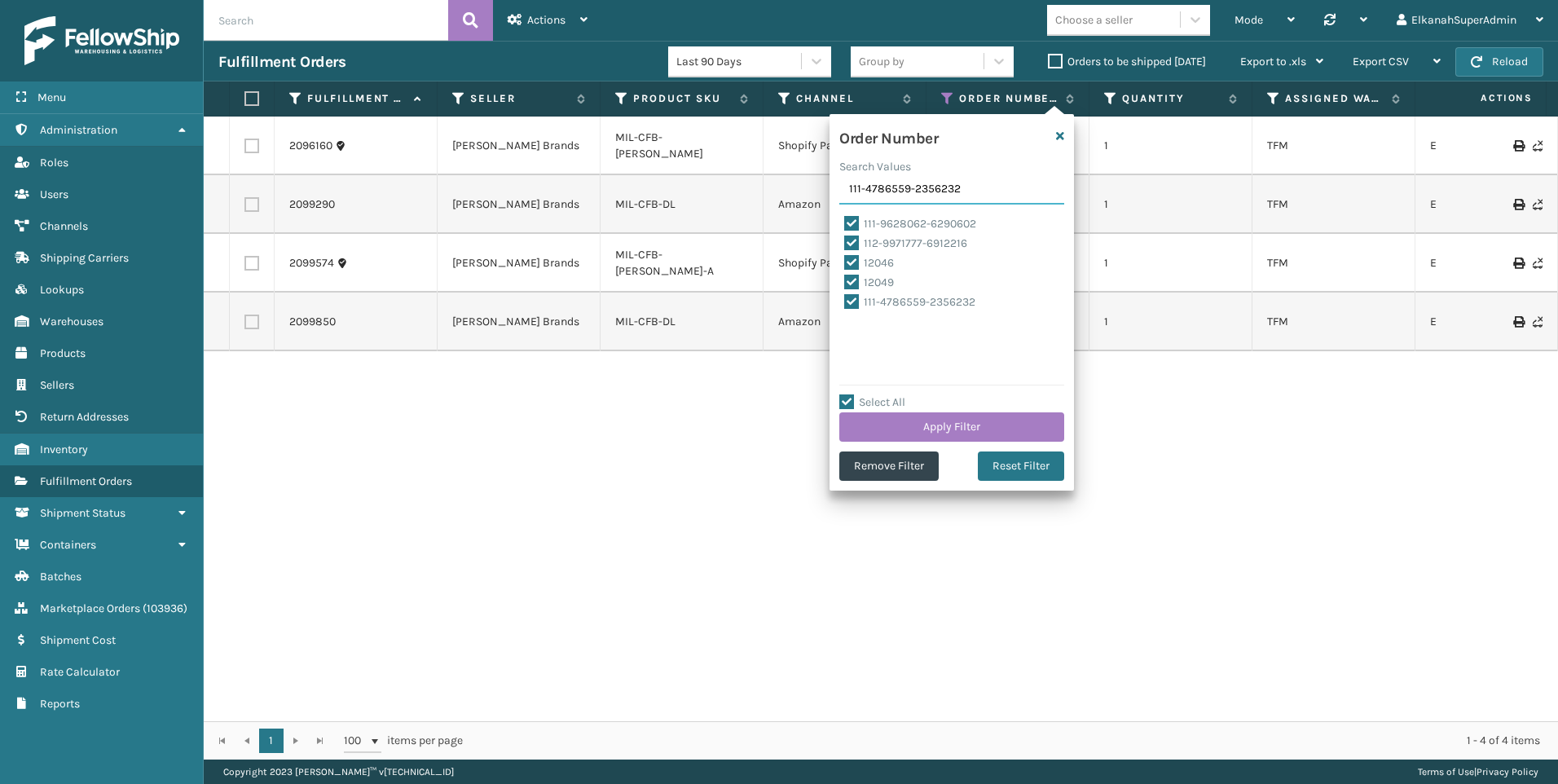
click at [892, 180] on input "111-4786559-2356232" at bounding box center [951, 190] width 225 height 29
paste input "4-3351377-9552206"
type input "114-3351377-9552206"
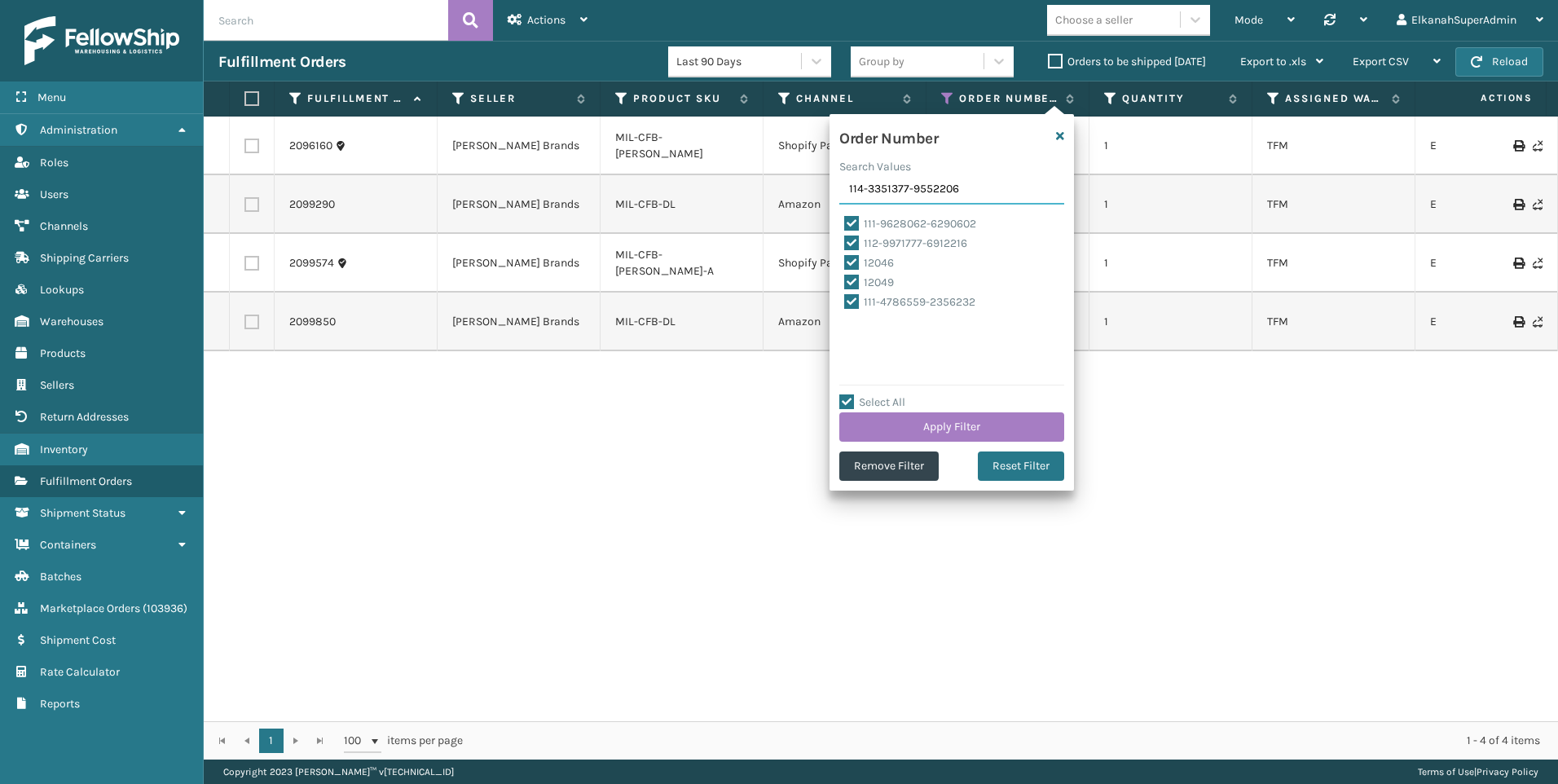
checkbox input "false"
type input "114-3351377-9552206"
click at [853, 319] on label "114-3351377-9552206" at bounding box center [909, 321] width 129 height 14
click at [845, 319] on input "114-3351377-9552206" at bounding box center [844, 317] width 1 height 10
checkbox input "true"
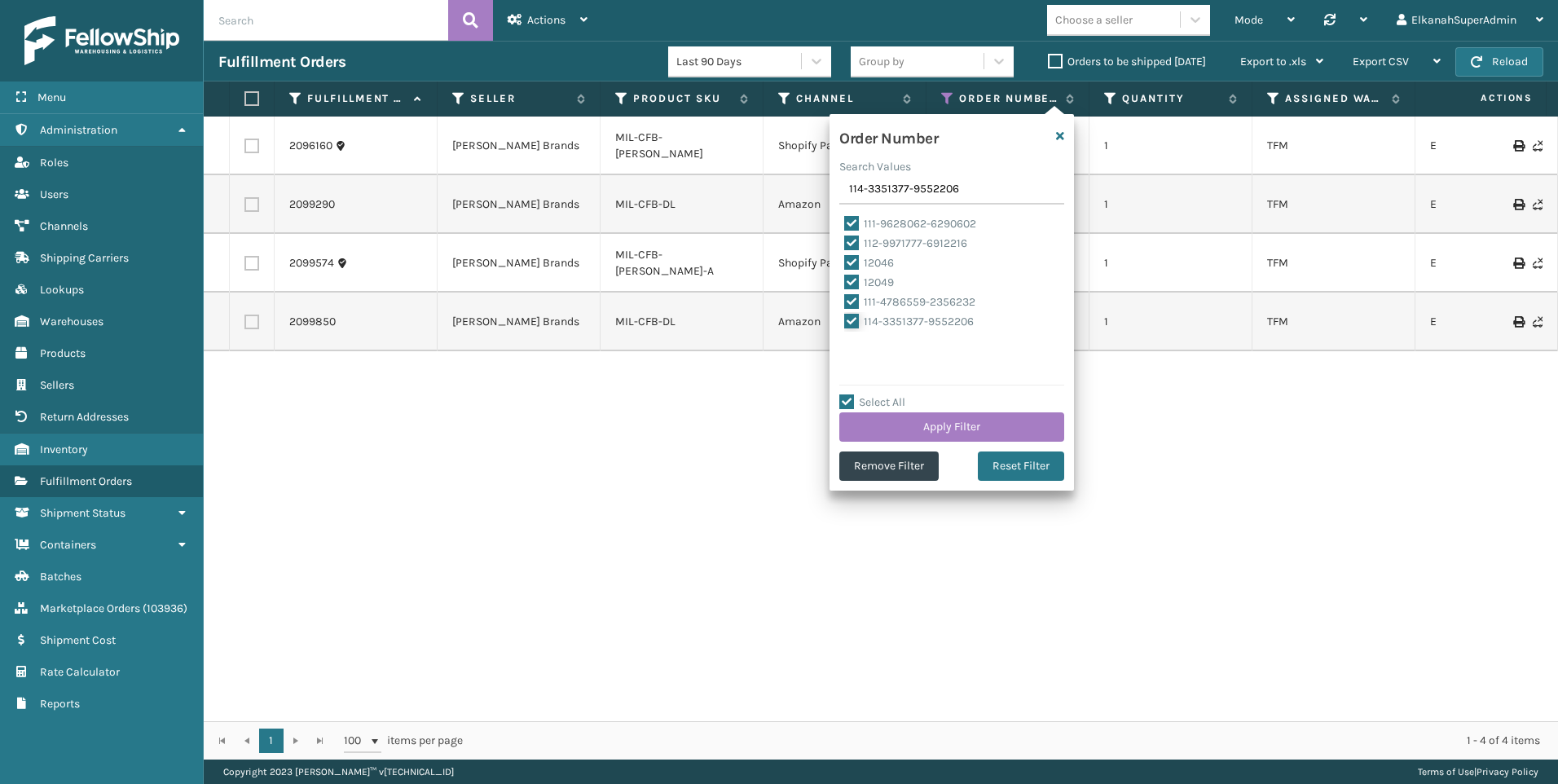
checkbox input "true"
click at [874, 198] on input "114-3351377-9552206" at bounding box center [951, 190] width 225 height 29
type input "12040"
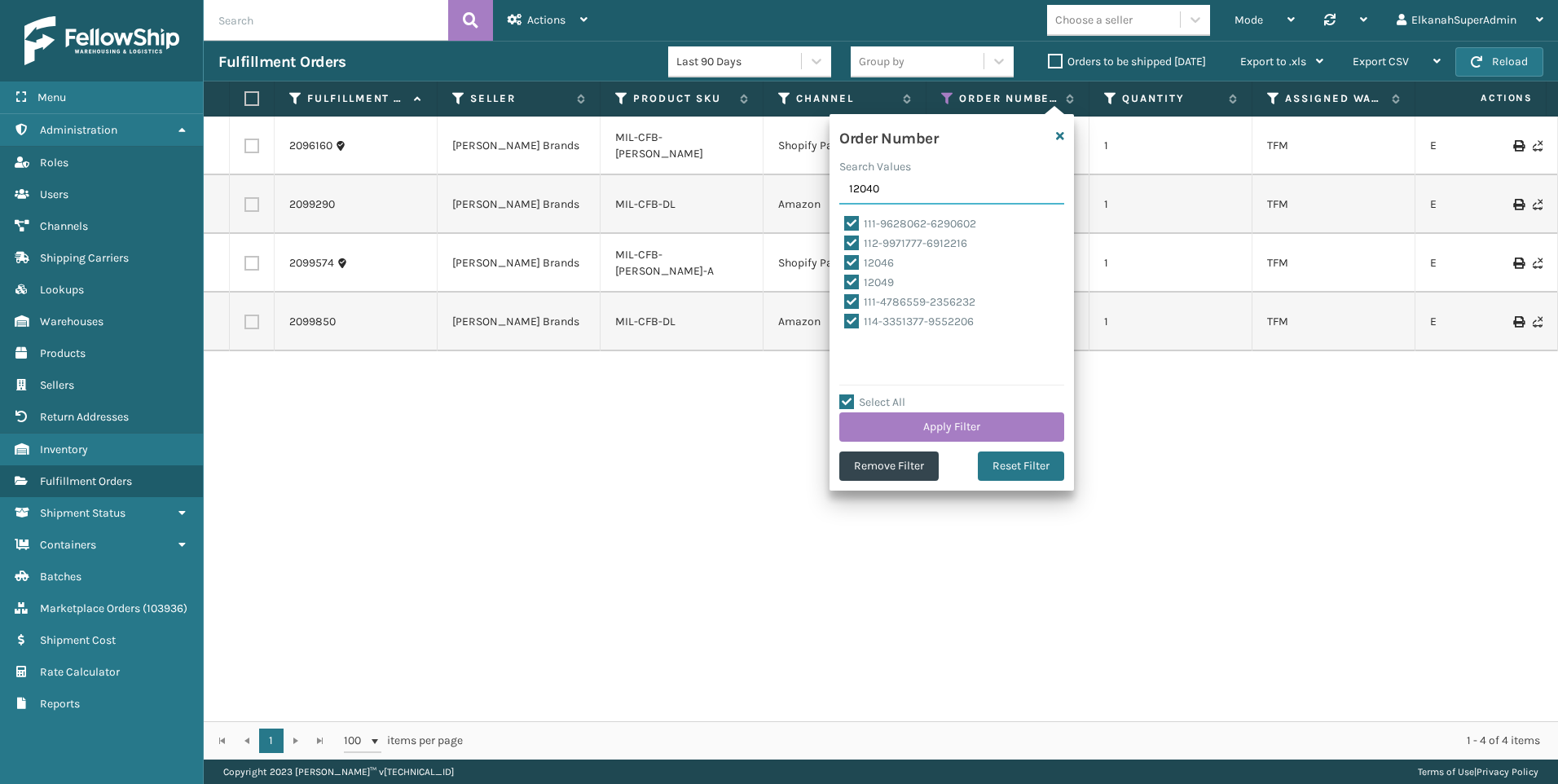
checkbox input "false"
type input "12040"
click at [847, 345] on label "12040" at bounding box center [869, 341] width 50 height 14
click at [845, 342] on input "12040" at bounding box center [844, 337] width 1 height 10
checkbox input "true"
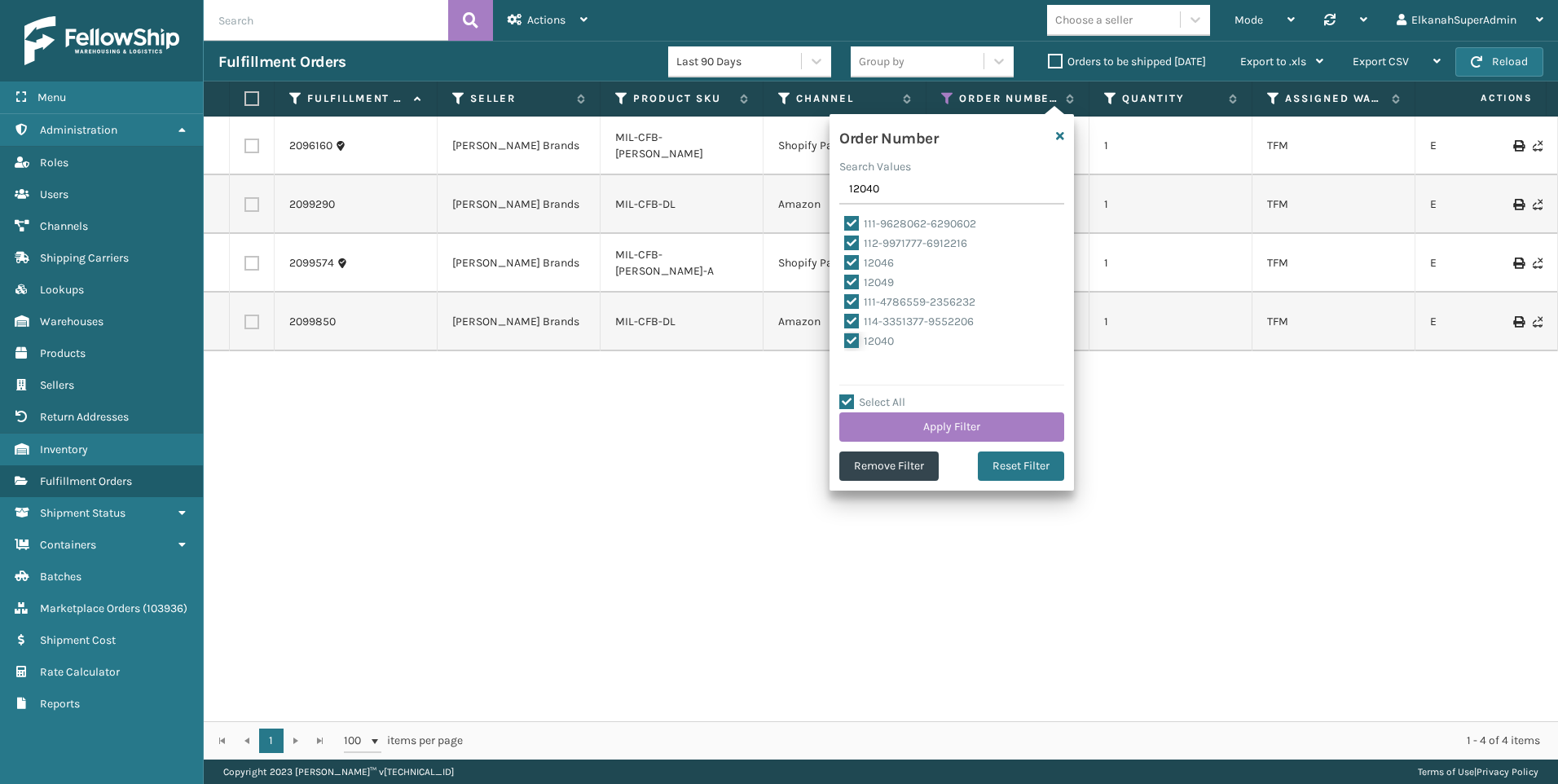
checkbox input "true"
click at [888, 191] on input "12040" at bounding box center [951, 190] width 225 height 29
paste input "14-0936739-7651405"
type input "114-0936739-7651405"
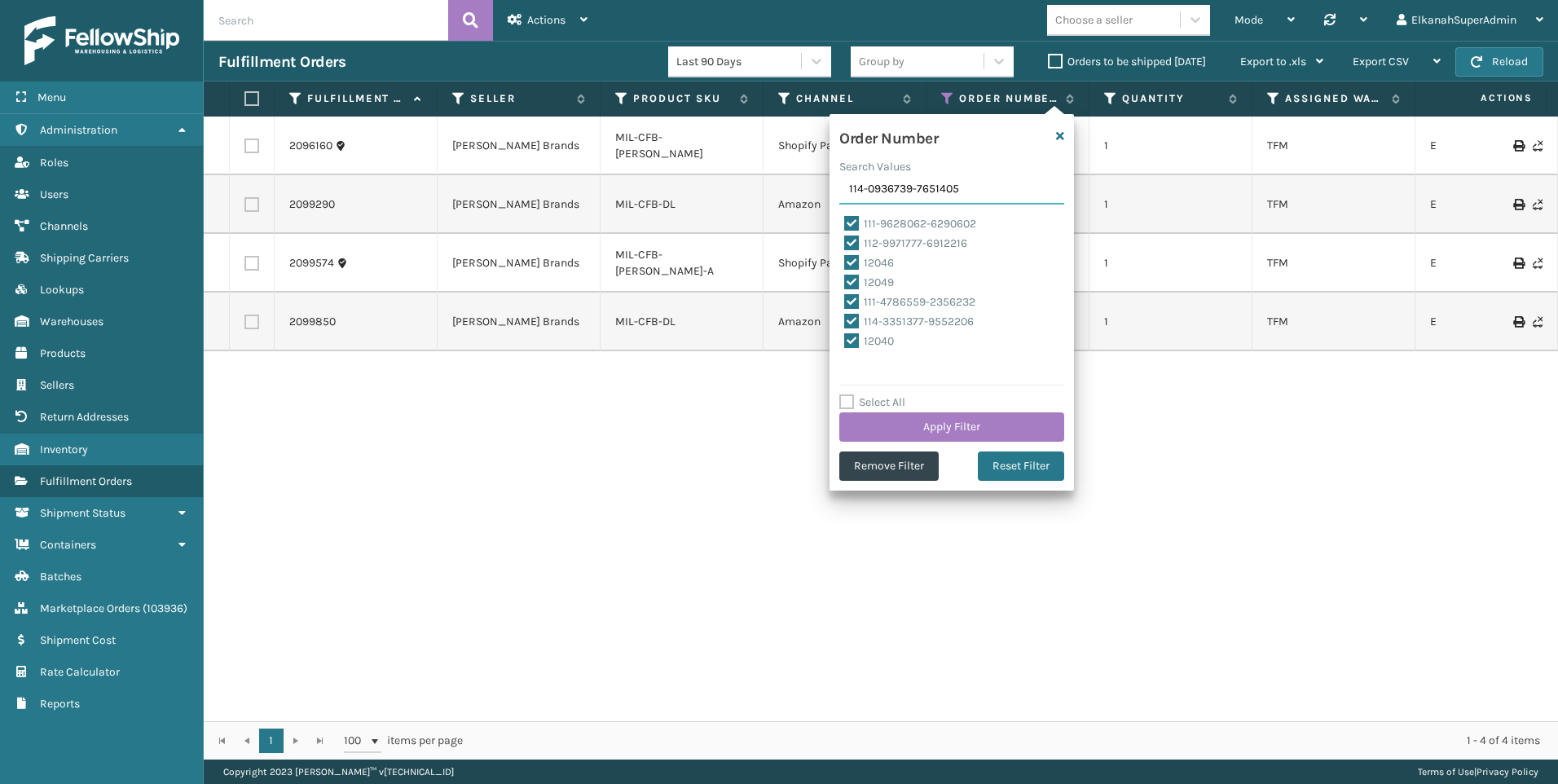
checkbox input "false"
type input "114-0936739-7651405"
click at [853, 364] on label "114-0936739-7651405" at bounding box center [909, 360] width 129 height 14
click at [845, 362] on input "114-0936739-7651405" at bounding box center [844, 357] width 1 height 10
checkbox input "true"
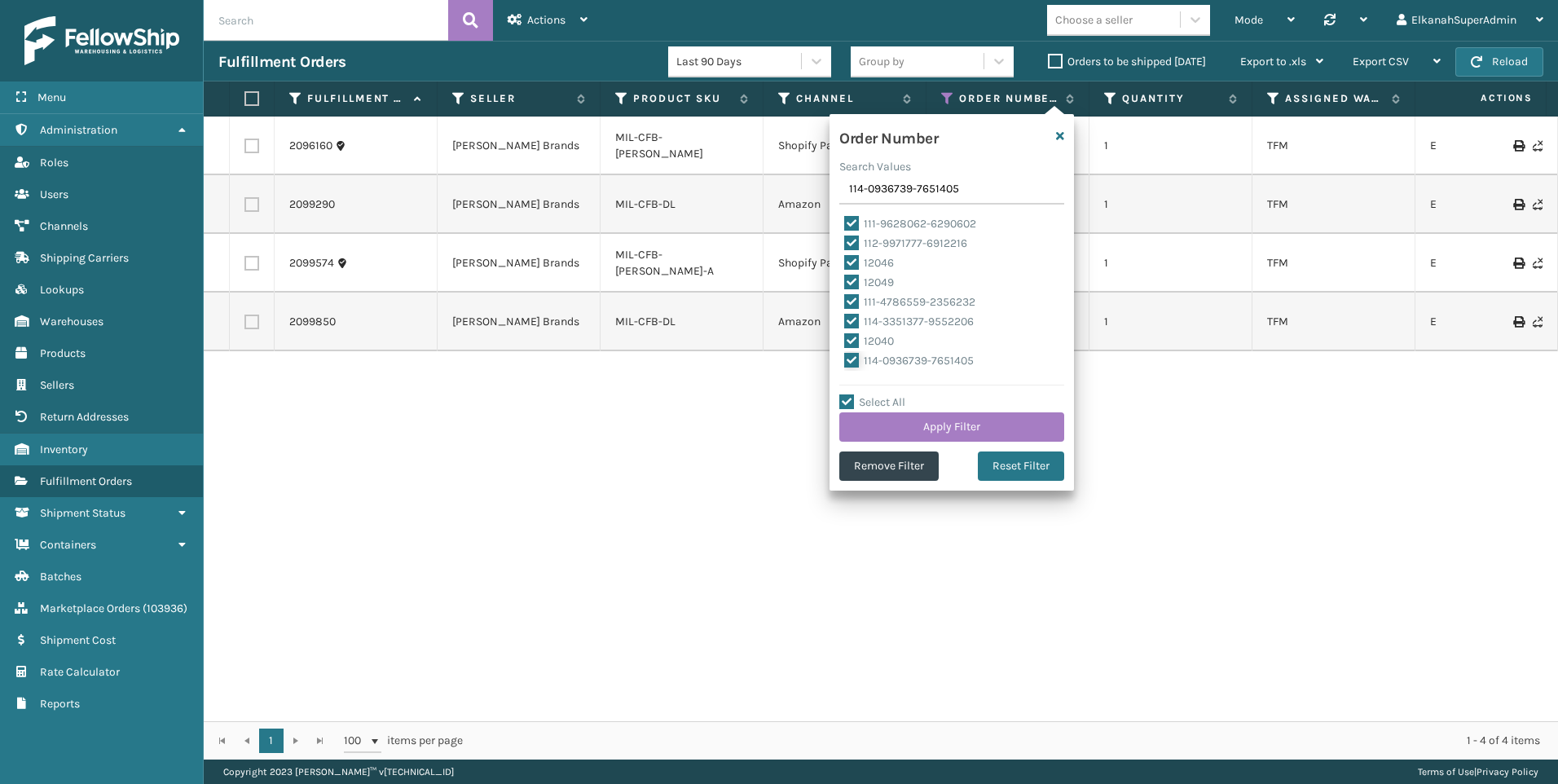
checkbox input "true"
click at [907, 190] on input "114-0936739-7651405" at bounding box center [951, 190] width 225 height 29
paste input "3-2782023-474105"
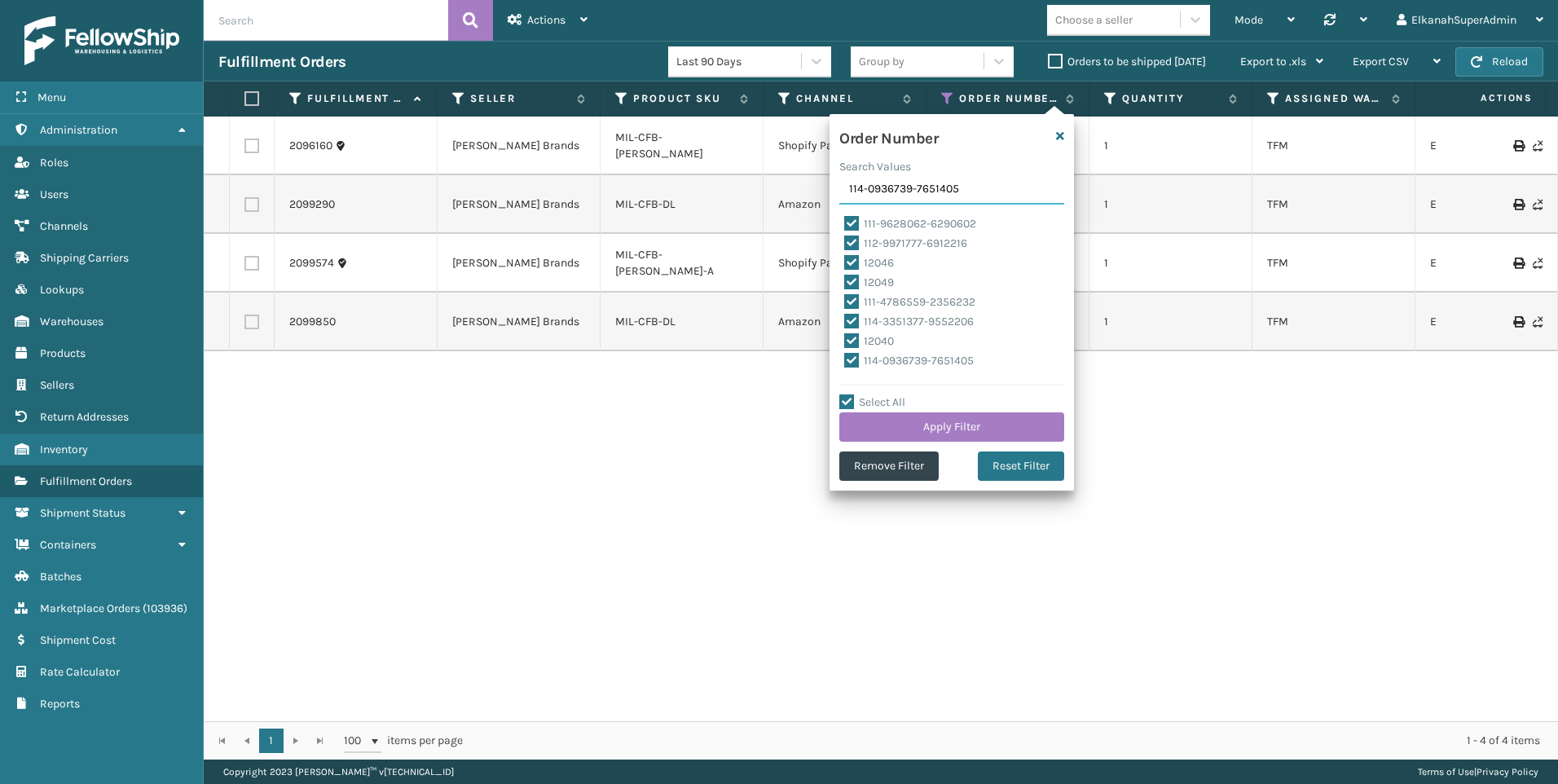
type input "113-2782023-4741055"
checkbox input "false"
type input "113-2782023-4741055"
click at [885, 364] on label "113-2782023-4741055" at bounding box center [909, 367] width 130 height 14
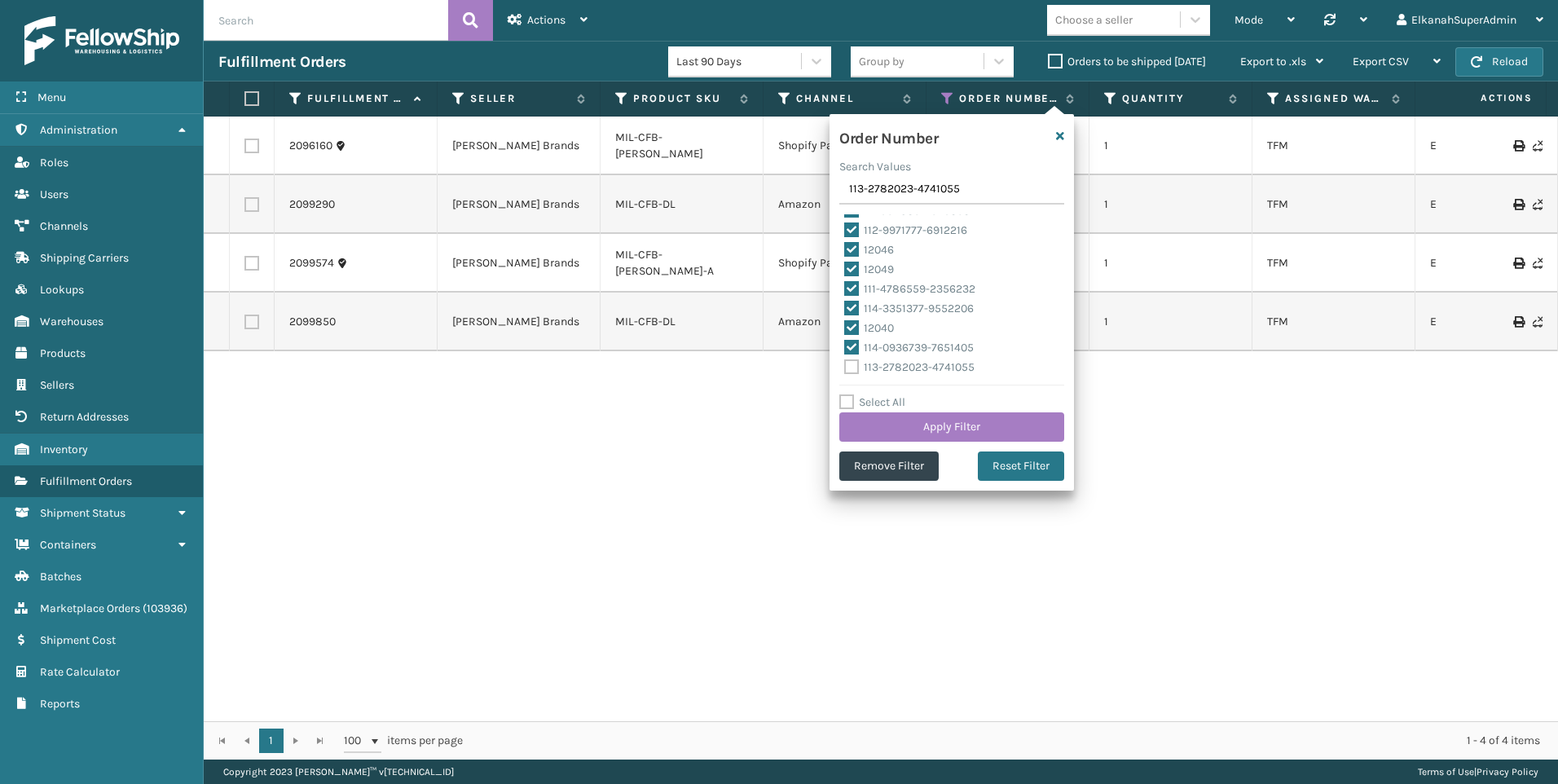
click at [845, 364] on input "113-2782023-4741055" at bounding box center [844, 363] width 1 height 10
checkbox input "true"
click at [901, 198] on input "113-2782023-4741055" at bounding box center [951, 190] width 225 height 29
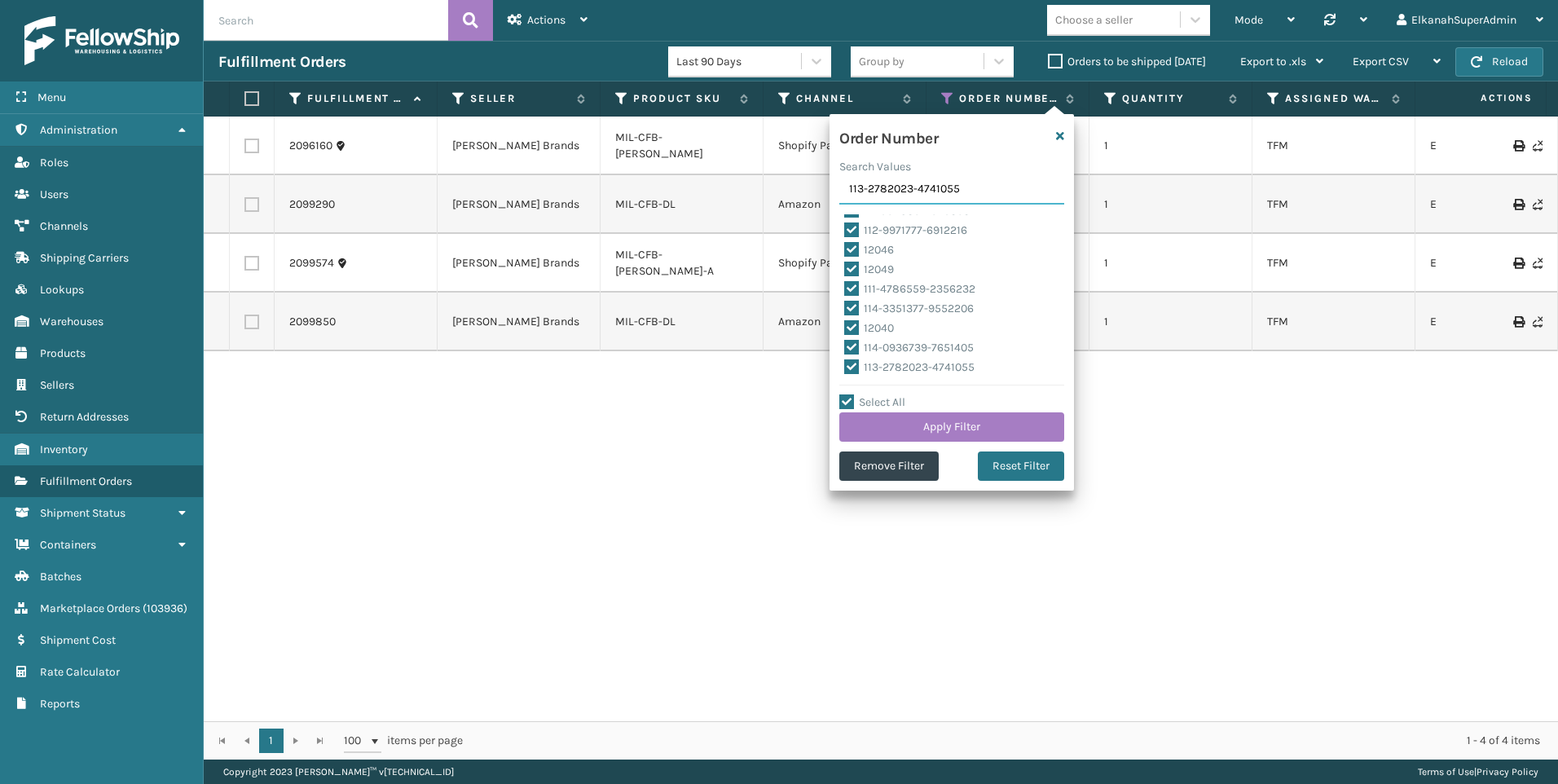
click at [901, 198] on input "113-2782023-4741055" at bounding box center [951, 190] width 225 height 29
paste input "1-5292550-641784"
type input "111-5292550-6417845"
checkbox input "false"
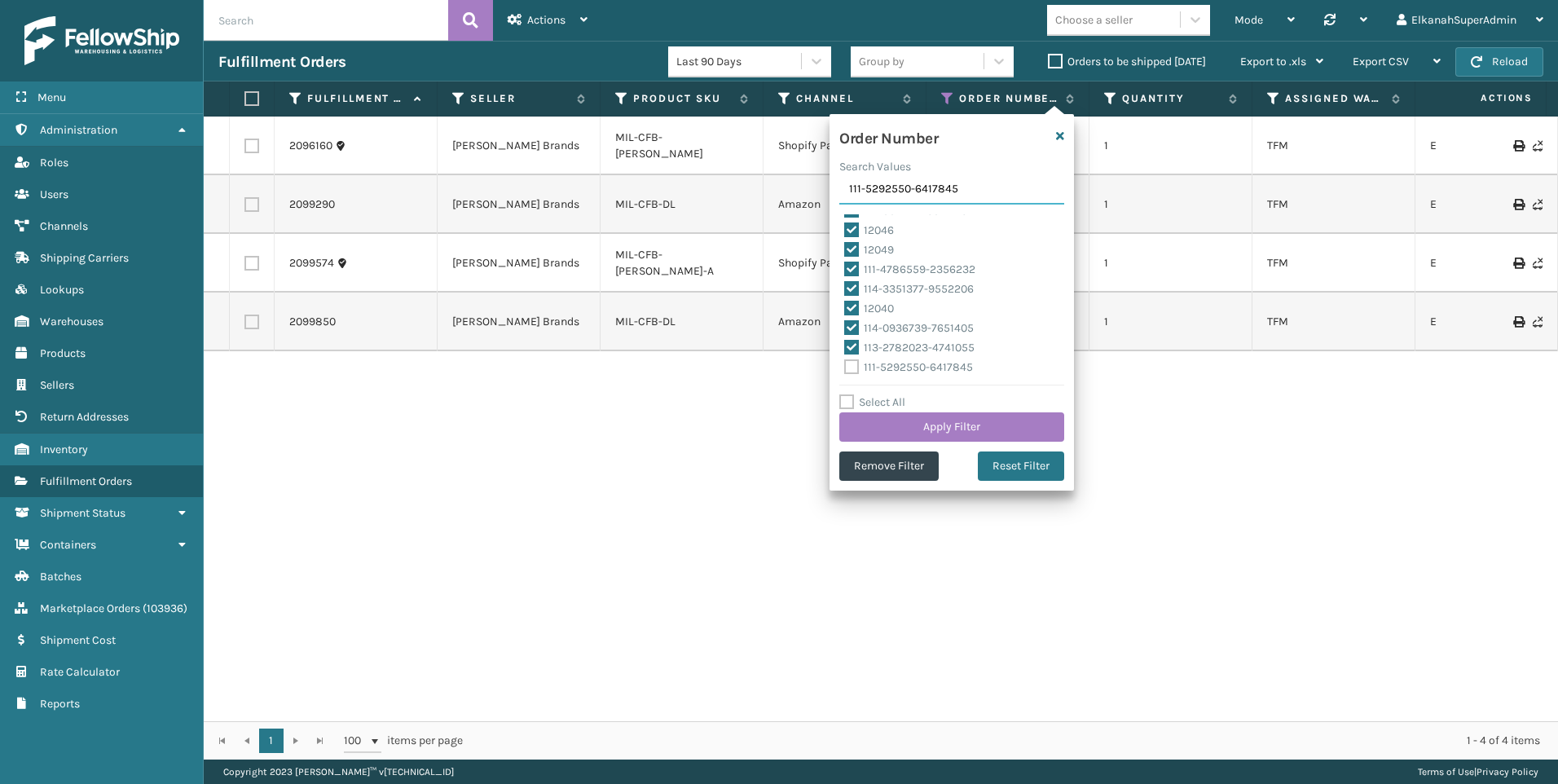
type input "111-5292550-6417845"
click at [904, 366] on label "111-5292550-6417845" at bounding box center [908, 367] width 128 height 14
click at [845, 366] on input "111-5292550-6417845" at bounding box center [844, 363] width 1 height 10
checkbox input "true"
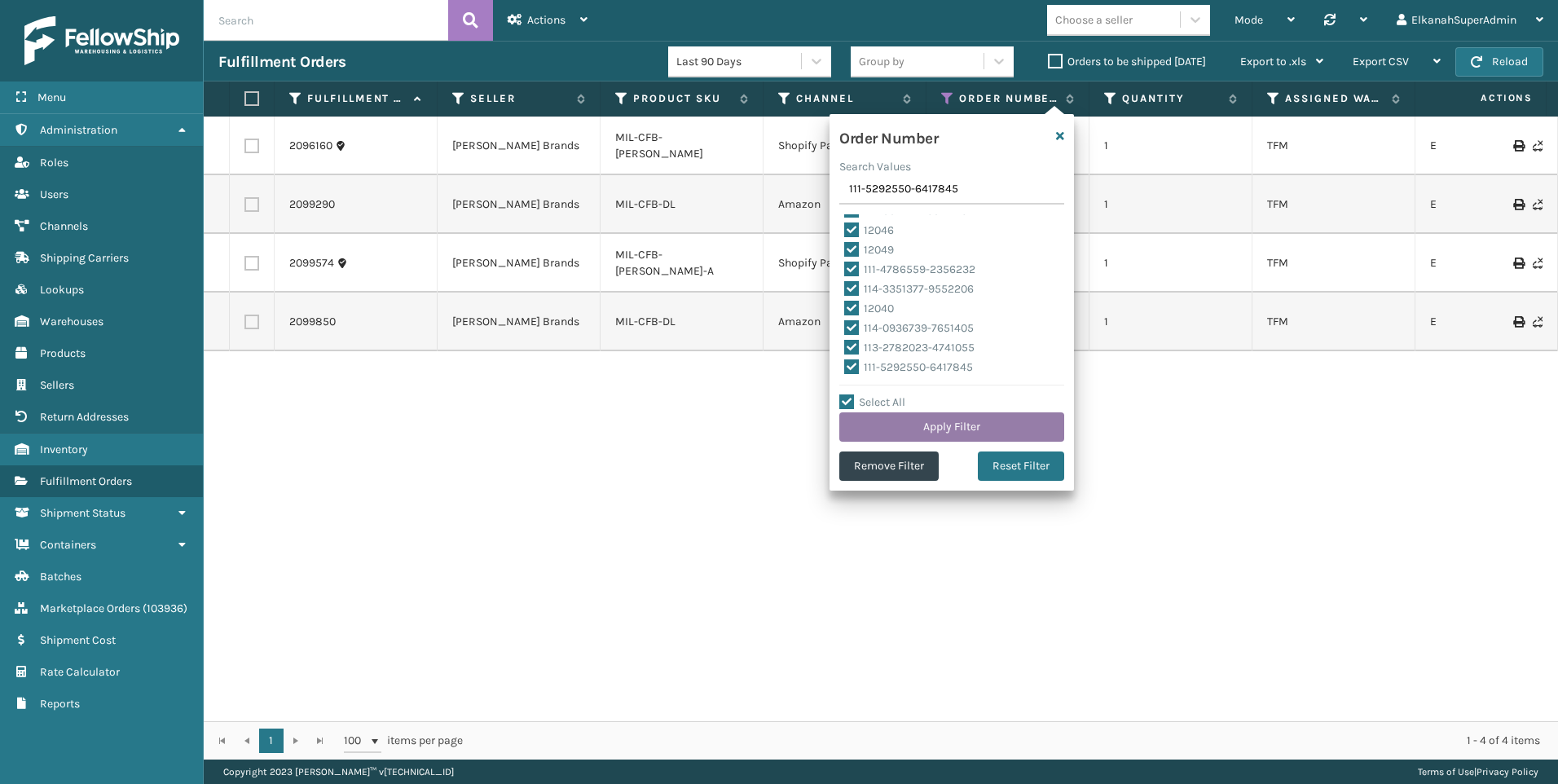
click at [928, 431] on button "Apply Filter" at bounding box center [951, 427] width 225 height 29
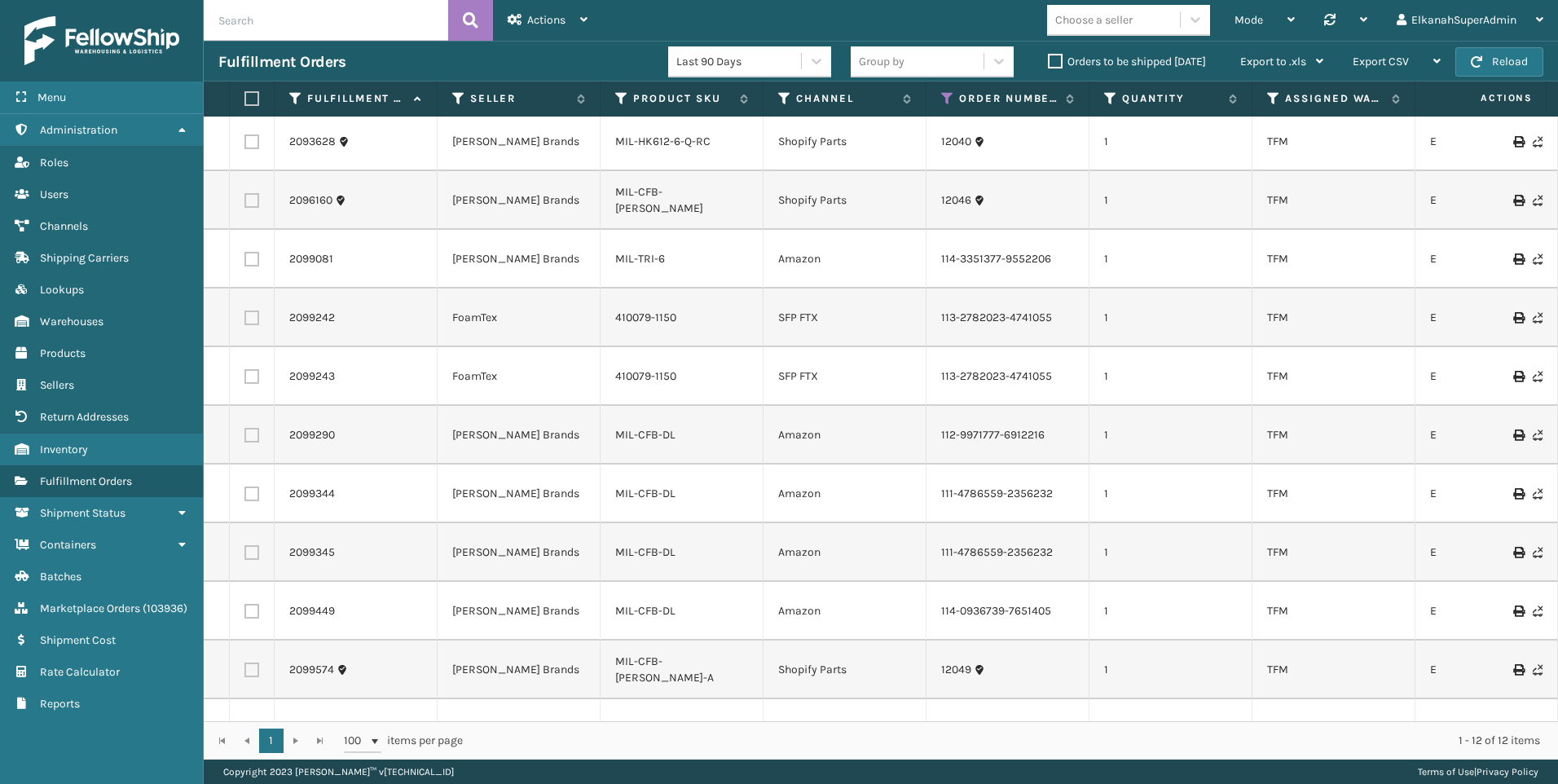
scroll to position [0, 0]
drag, startPoint x: 826, startPoint y: 441, endPoint x: 776, endPoint y: 441, distance: 50.0
click at [776, 441] on td "Amazon" at bounding box center [844, 439] width 163 height 59
drag, startPoint x: 776, startPoint y: 441, endPoint x: 907, endPoint y: 450, distance: 131.3
click at [907, 450] on td "Amazon" at bounding box center [844, 439] width 163 height 59
